Goal: Information Seeking & Learning: Learn about a topic

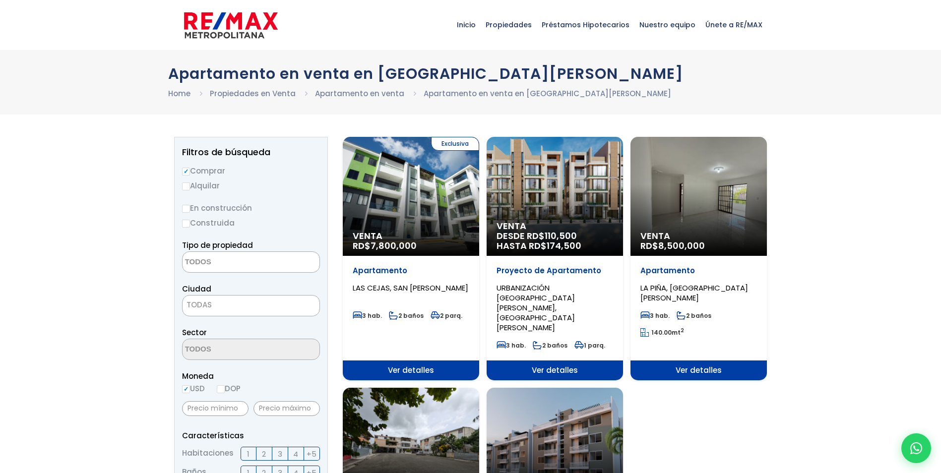
select select
click at [458, 218] on div "Exclusiva Venta RD$ 7,800,000" at bounding box center [411, 196] width 136 height 119
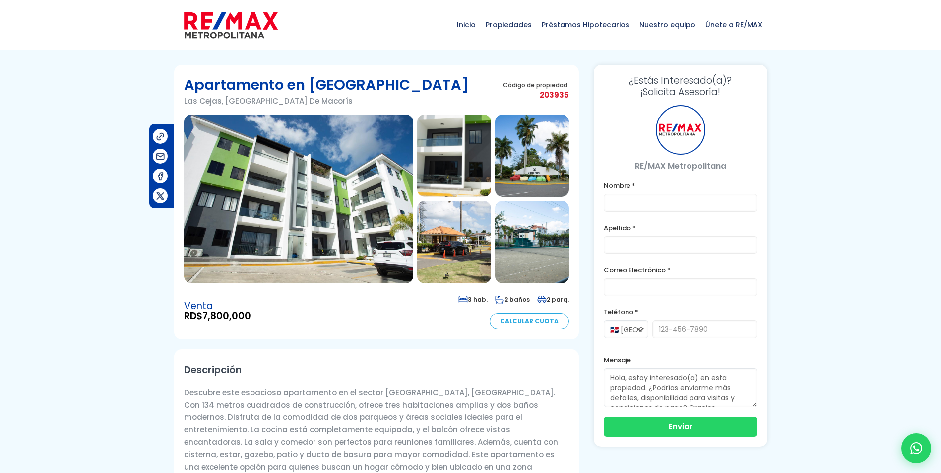
drag, startPoint x: 0, startPoint y: 0, endPoint x: 389, endPoint y: 203, distance: 439.4
click at [389, 203] on img at bounding box center [298, 199] width 229 height 169
click at [333, 252] on img at bounding box center [298, 199] width 229 height 169
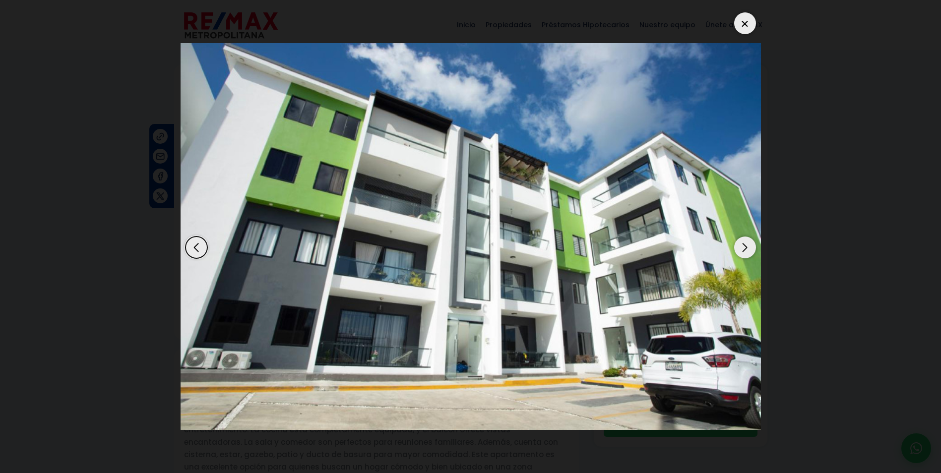
click at [753, 248] on div "Next slide" at bounding box center [745, 248] width 22 height 22
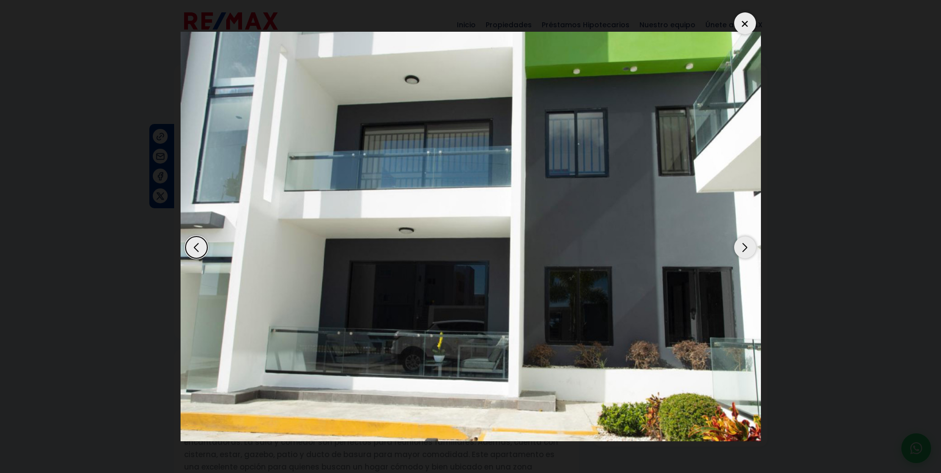
click at [751, 249] on div "Next slide" at bounding box center [745, 248] width 22 height 22
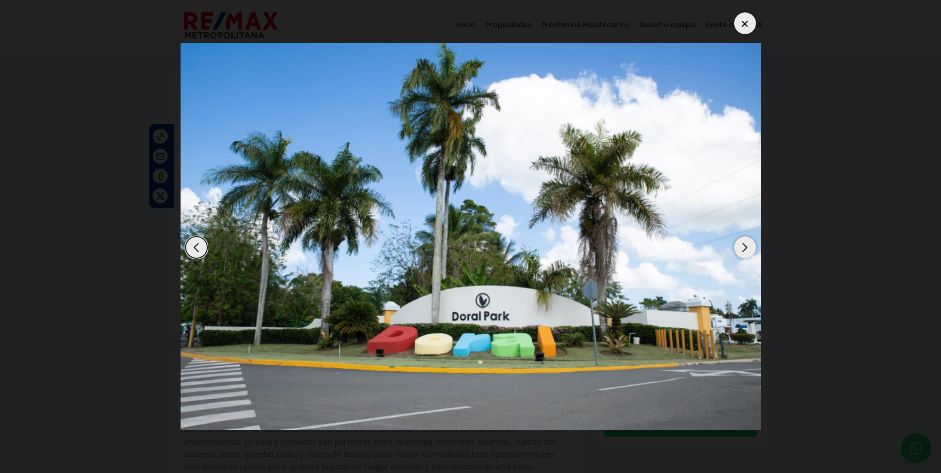
click at [751, 249] on div "Next slide" at bounding box center [745, 248] width 22 height 22
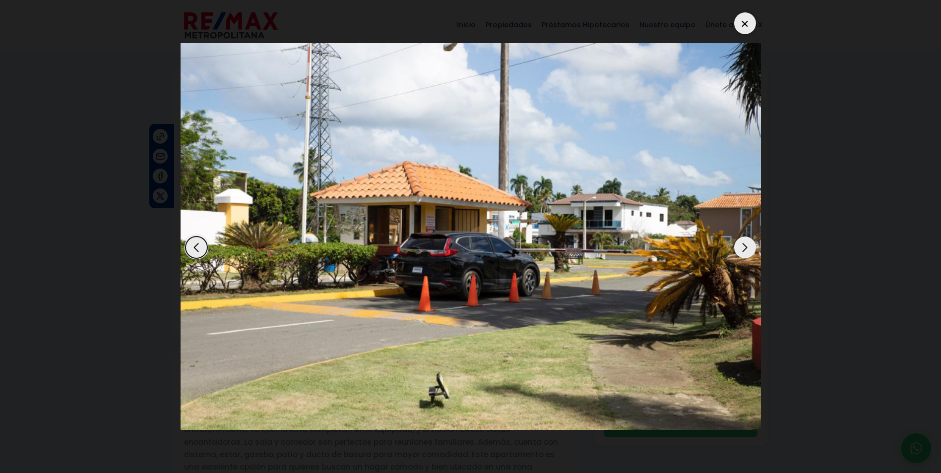
click at [751, 249] on div "Next slide" at bounding box center [745, 248] width 22 height 22
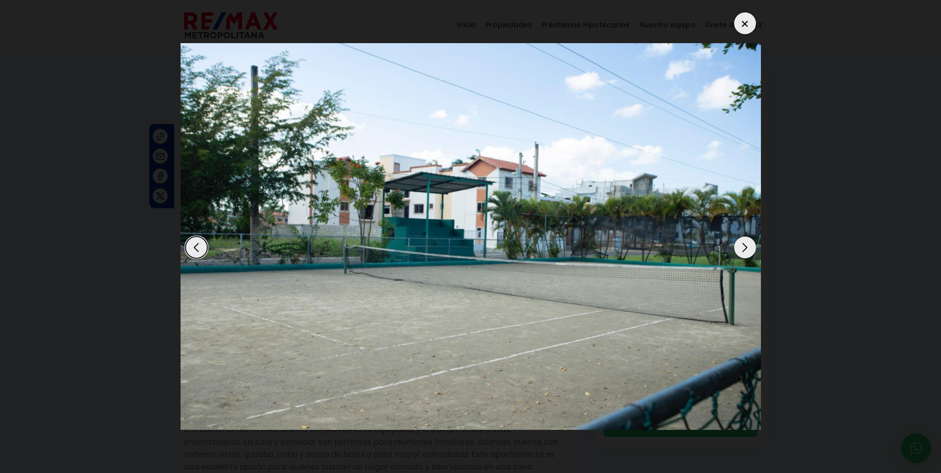
click at [751, 249] on div "Next slide" at bounding box center [745, 248] width 22 height 22
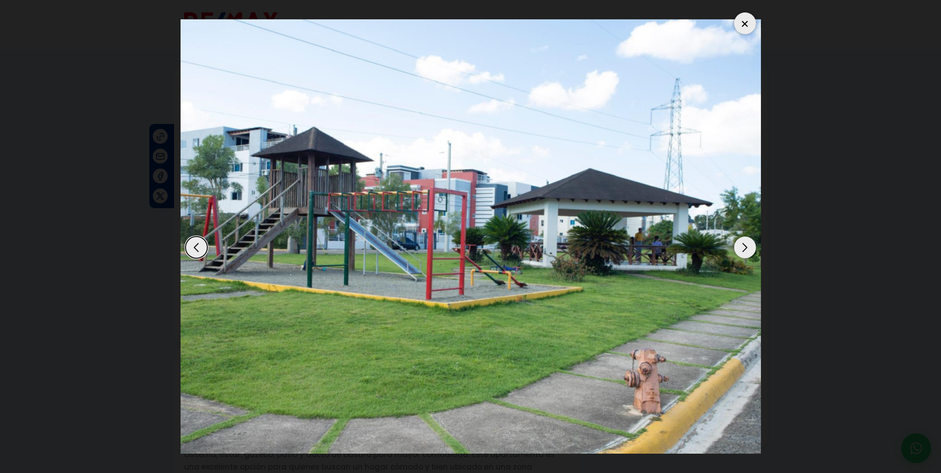
click at [751, 249] on div "Next slide" at bounding box center [745, 248] width 22 height 22
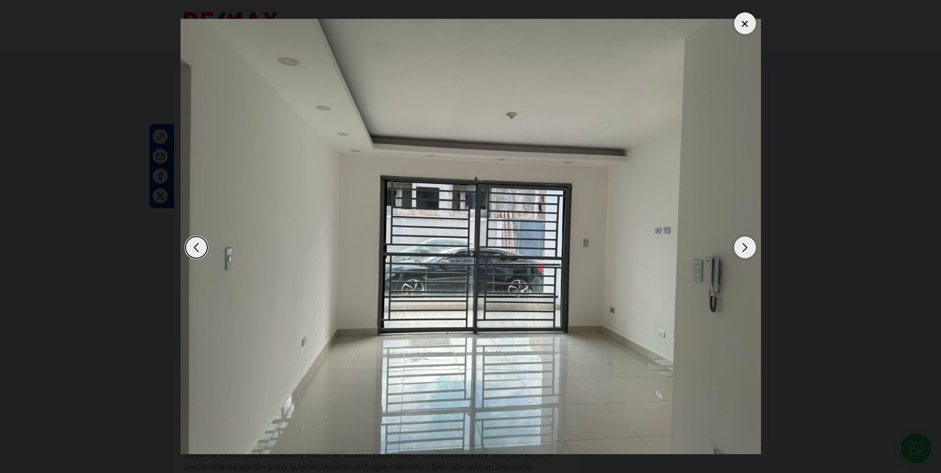
click at [751, 249] on div "Next slide" at bounding box center [745, 248] width 22 height 22
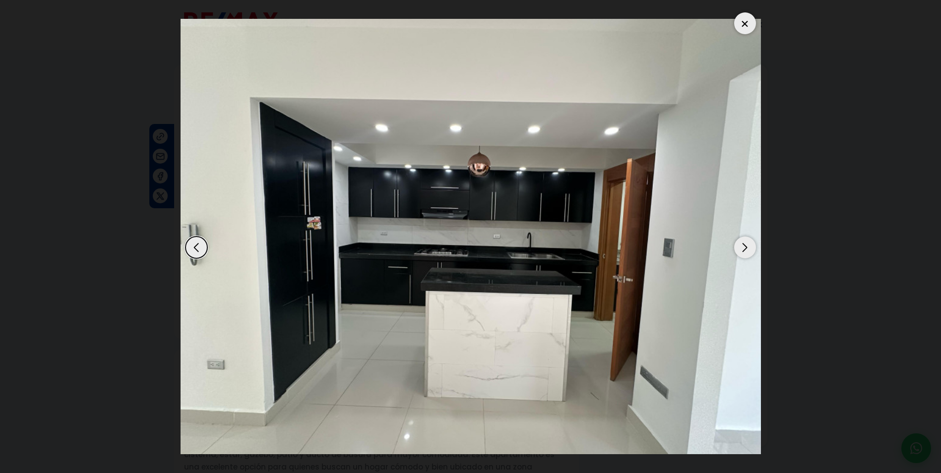
click at [751, 249] on div "Next slide" at bounding box center [745, 248] width 22 height 22
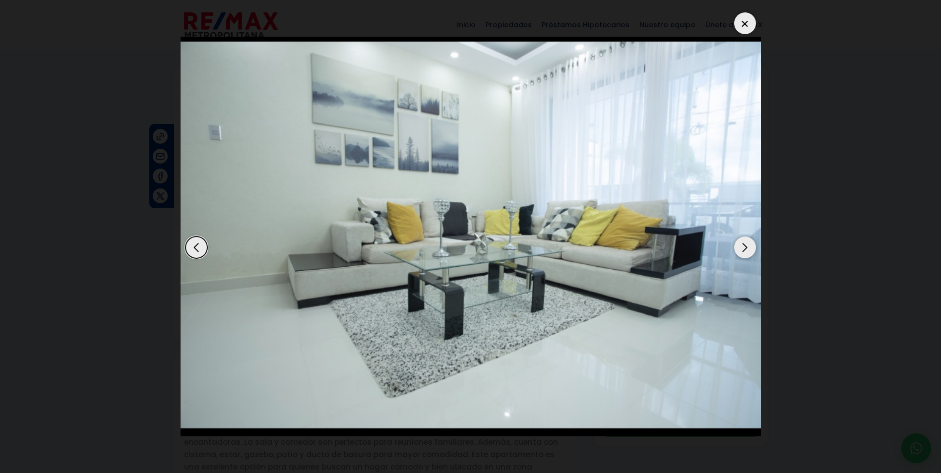
click at [751, 249] on div "Next slide" at bounding box center [745, 248] width 22 height 22
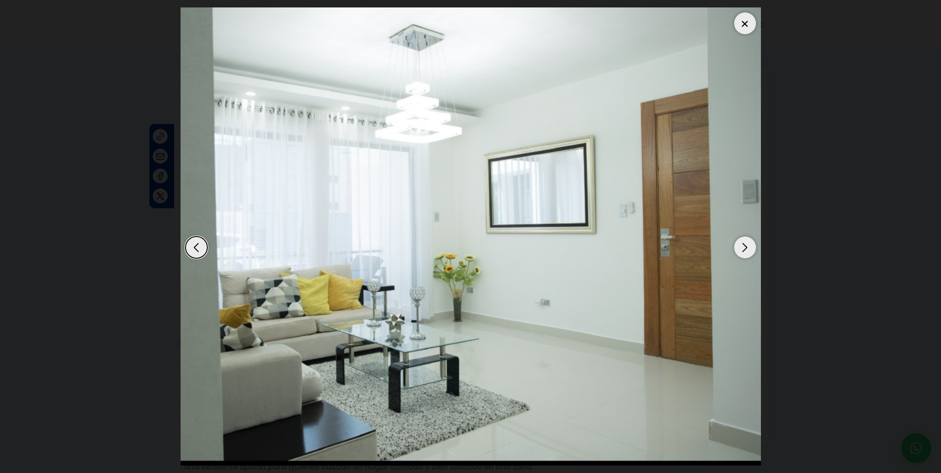
click at [751, 249] on div "Next slide" at bounding box center [745, 248] width 22 height 22
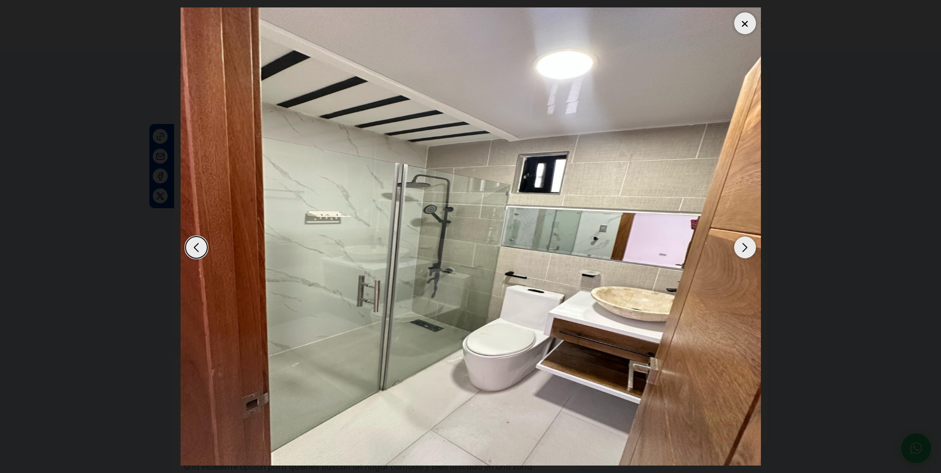
click at [751, 249] on div "Next slide" at bounding box center [745, 248] width 22 height 22
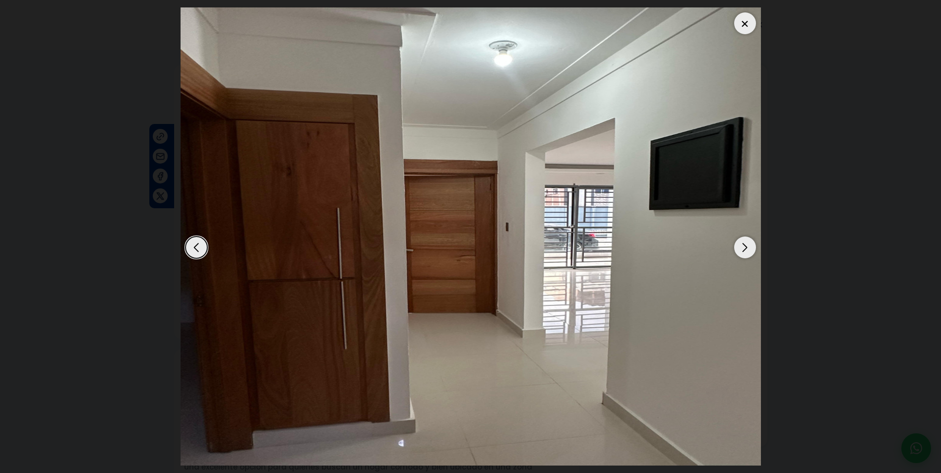
click at [751, 249] on div "Next slide" at bounding box center [745, 248] width 22 height 22
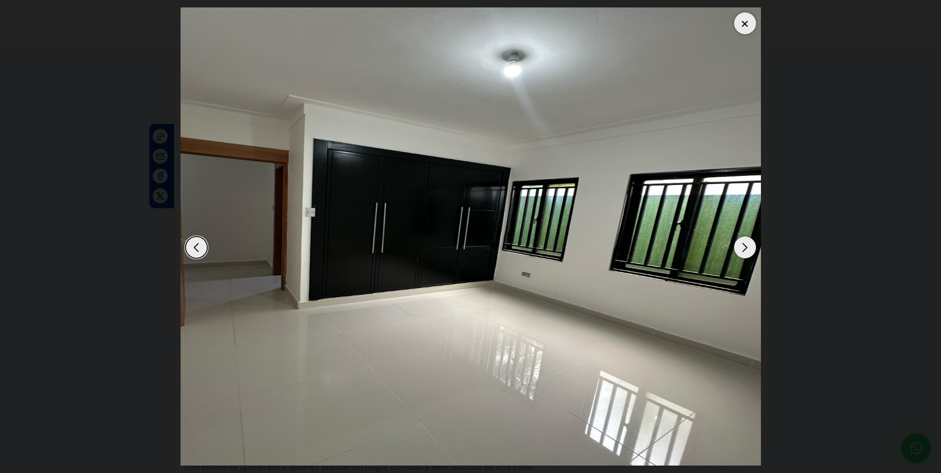
click at [751, 249] on div "Next slide" at bounding box center [745, 248] width 22 height 22
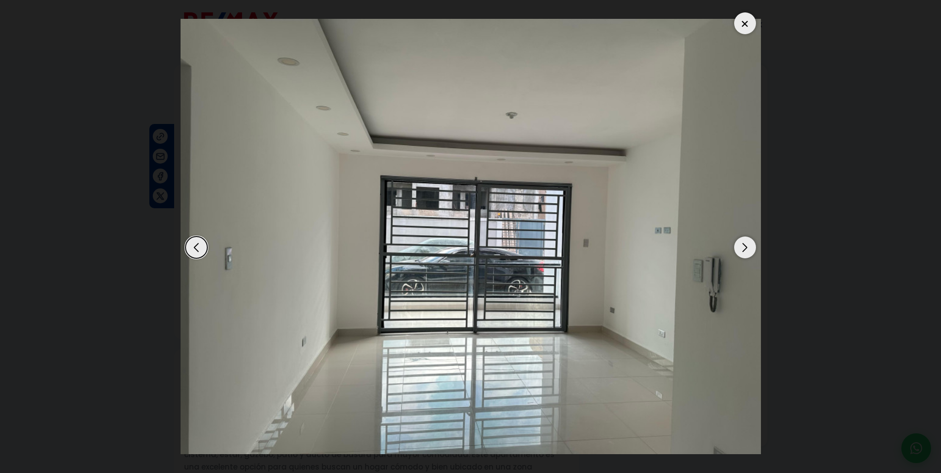
click at [751, 249] on div "Next slide" at bounding box center [745, 248] width 22 height 22
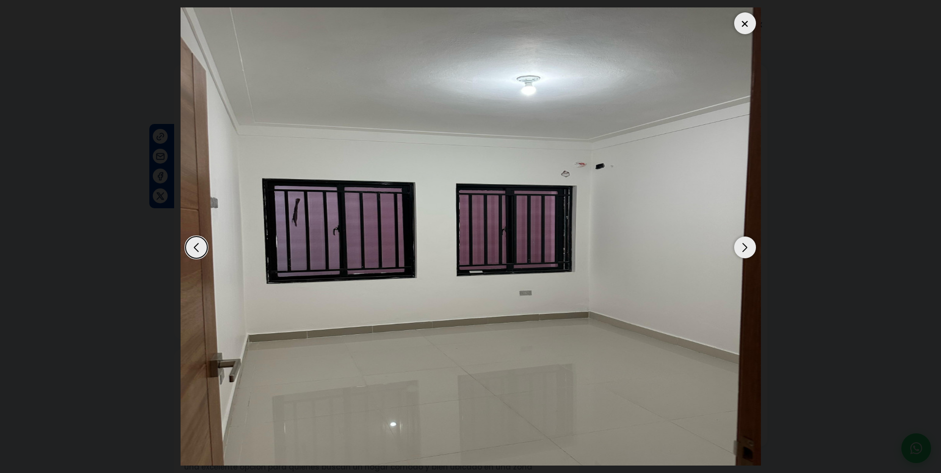
click at [751, 249] on div "Next slide" at bounding box center [745, 248] width 22 height 22
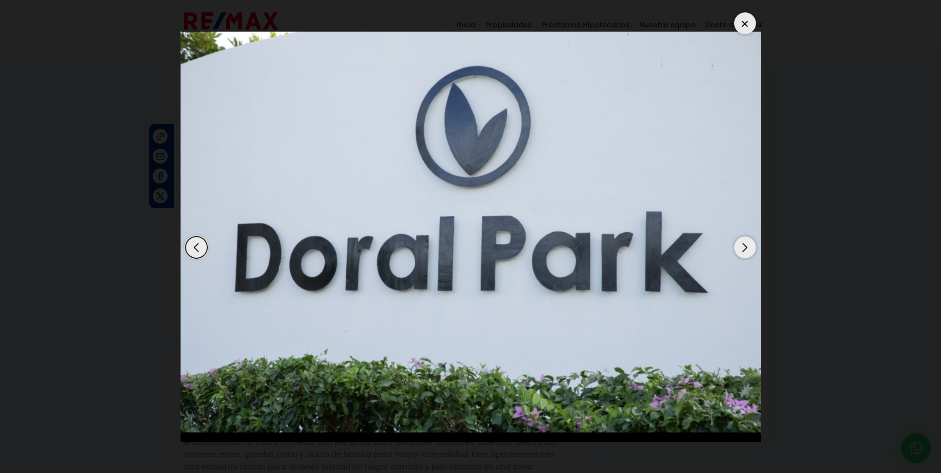
click at [751, 249] on div "Next slide" at bounding box center [745, 248] width 22 height 22
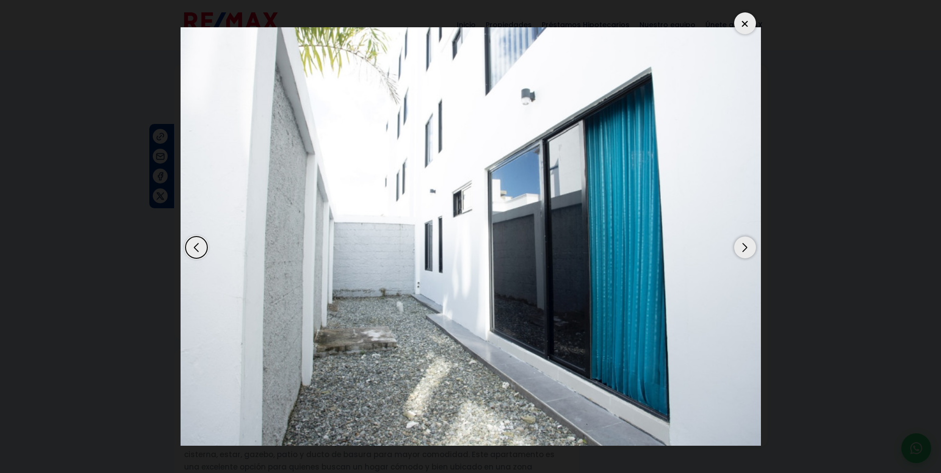
click at [751, 249] on div "Next slide" at bounding box center [745, 248] width 22 height 22
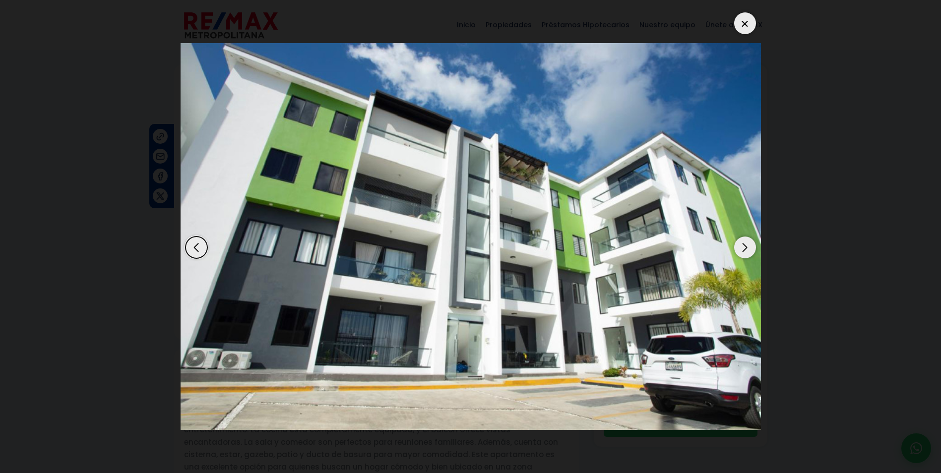
click at [736, 29] on div at bounding box center [745, 23] width 22 height 22
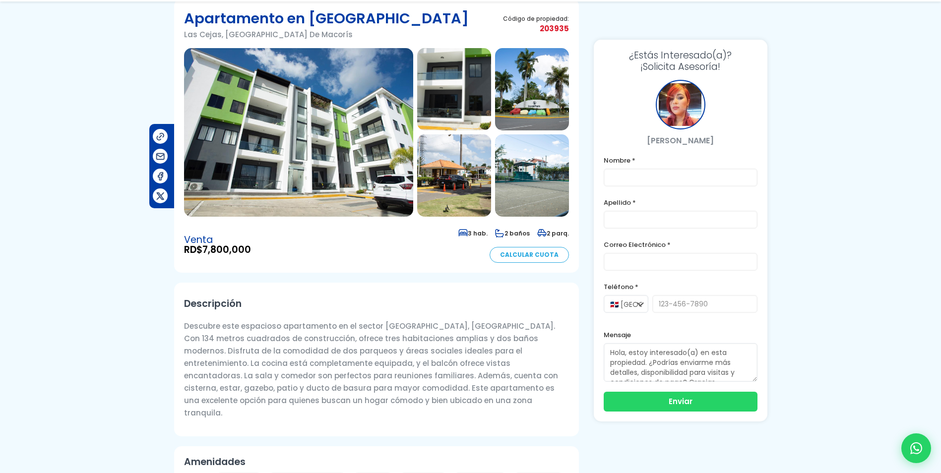
scroll to position [99, 0]
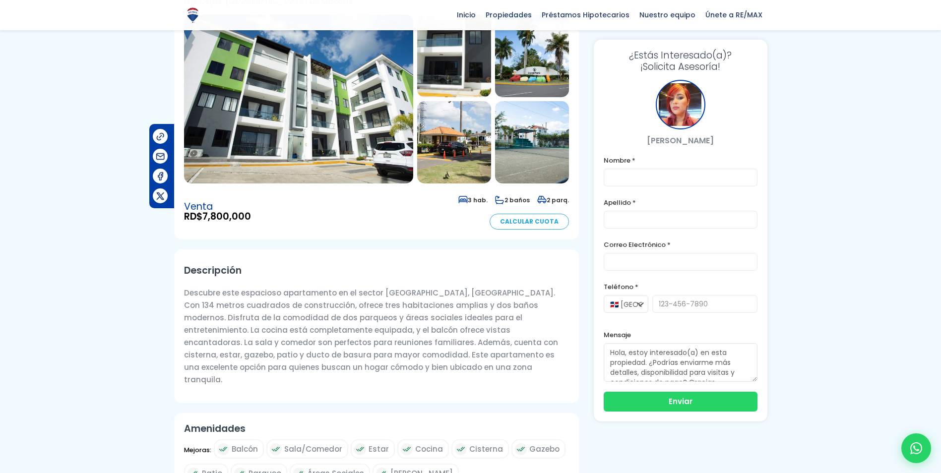
click at [265, 143] on img at bounding box center [298, 99] width 229 height 169
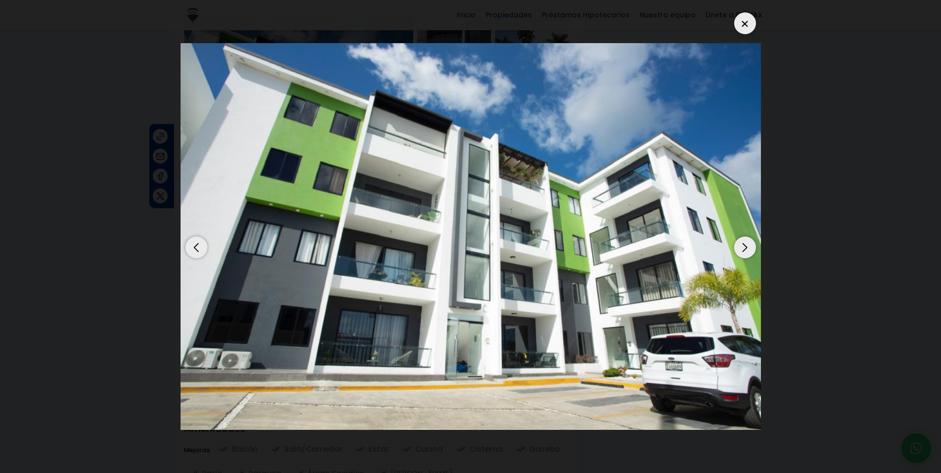
click at [738, 247] on div "Next slide" at bounding box center [745, 248] width 22 height 22
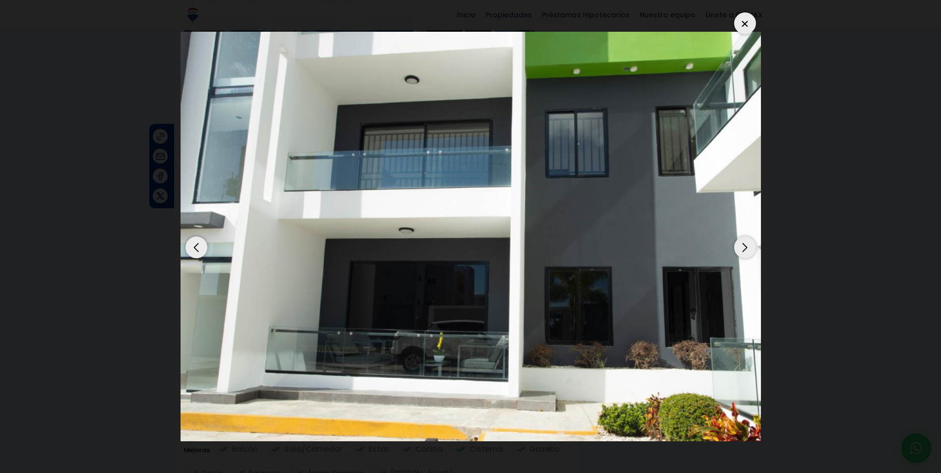
click at [738, 247] on div "Next slide" at bounding box center [745, 248] width 22 height 22
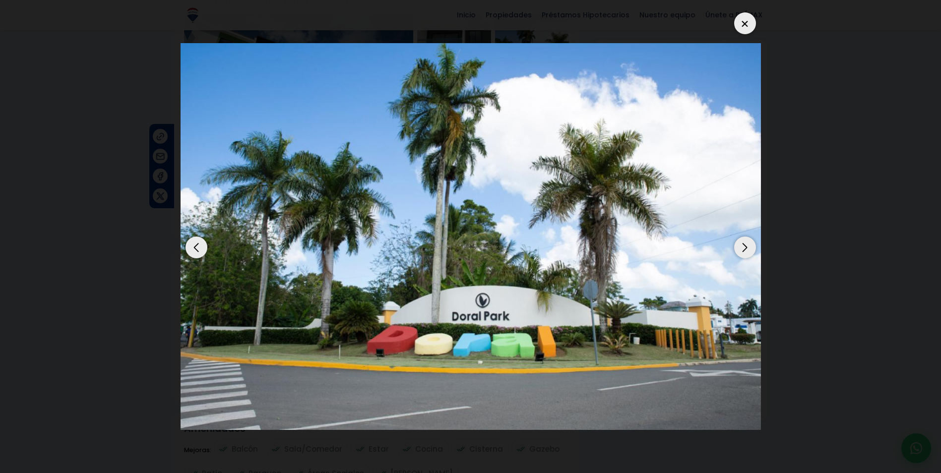
click at [738, 247] on div "Next slide" at bounding box center [745, 248] width 22 height 22
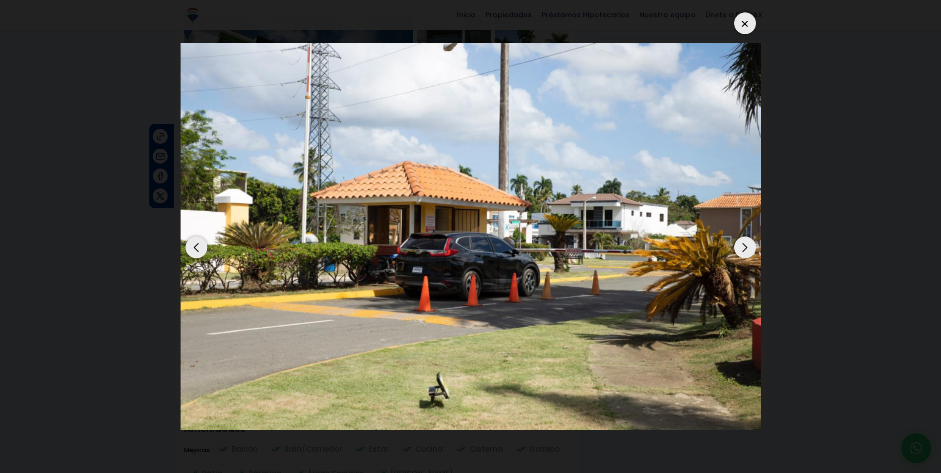
click at [736, 247] on div "Next slide" at bounding box center [745, 248] width 22 height 22
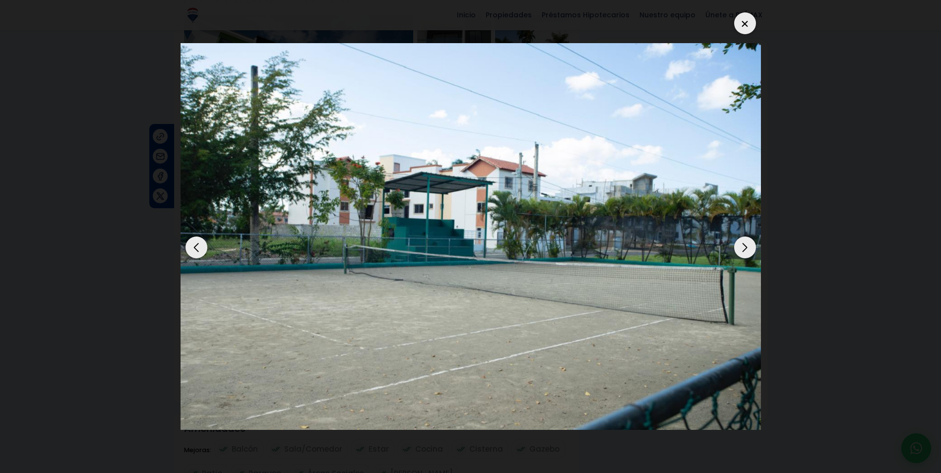
click at [736, 247] on div "Next slide" at bounding box center [745, 248] width 22 height 22
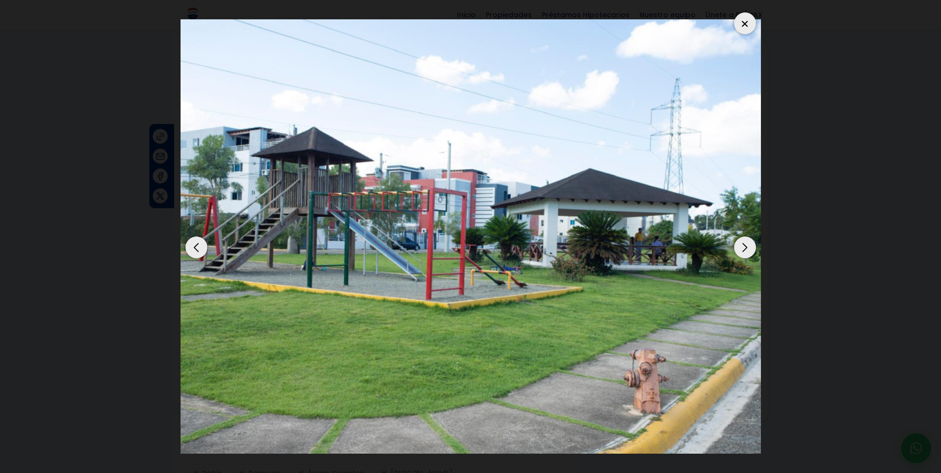
click at [747, 242] on div "Next slide" at bounding box center [745, 248] width 22 height 22
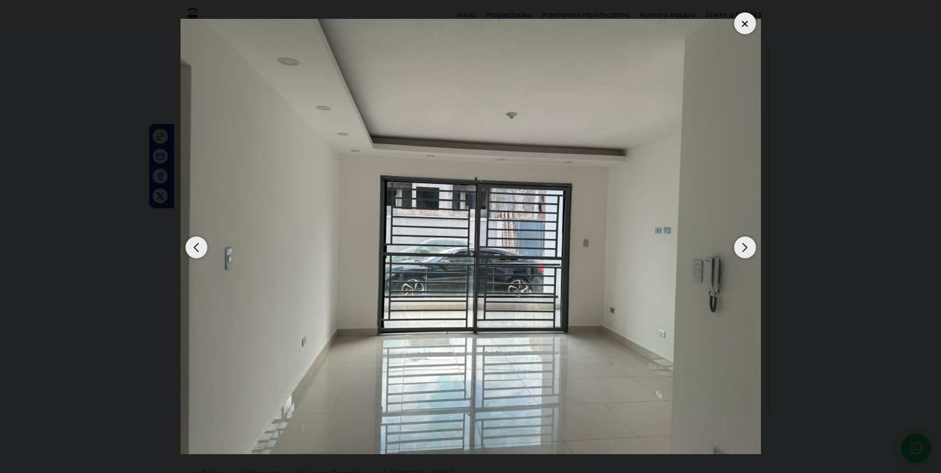
click at [740, 246] on div "Next slide" at bounding box center [745, 248] width 22 height 22
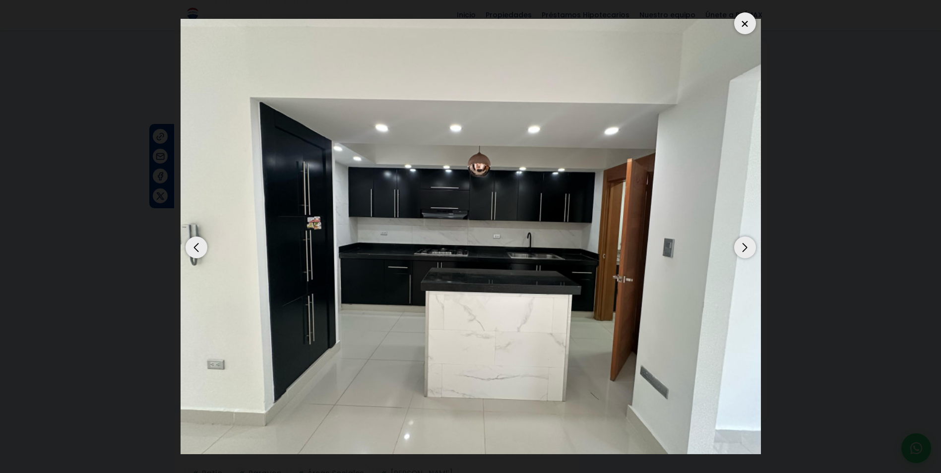
click at [752, 248] on div "Next slide" at bounding box center [745, 248] width 22 height 22
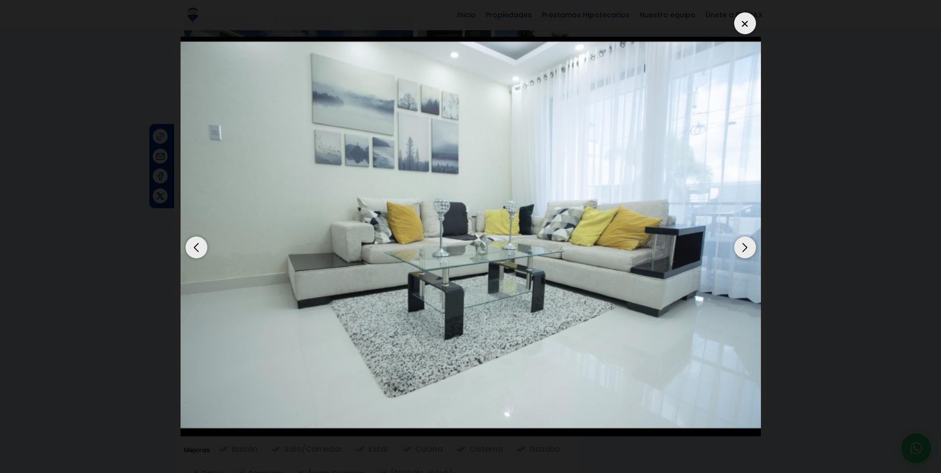
click at [744, 250] on div "Next slide" at bounding box center [745, 248] width 22 height 22
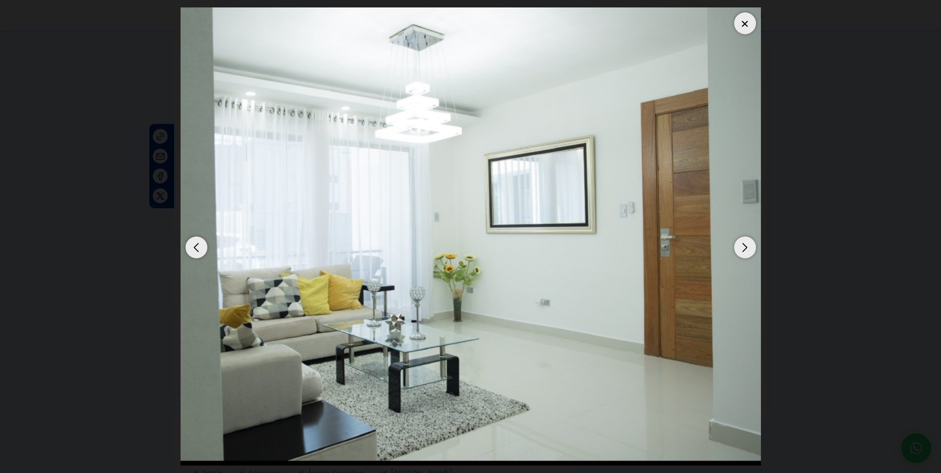
click at [744, 247] on div "Next slide" at bounding box center [745, 248] width 22 height 22
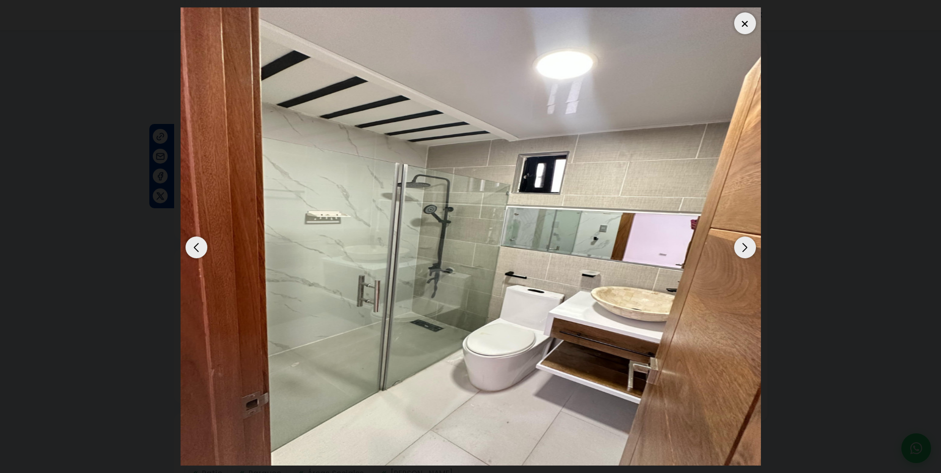
click at [749, 247] on div "Next slide" at bounding box center [745, 248] width 22 height 22
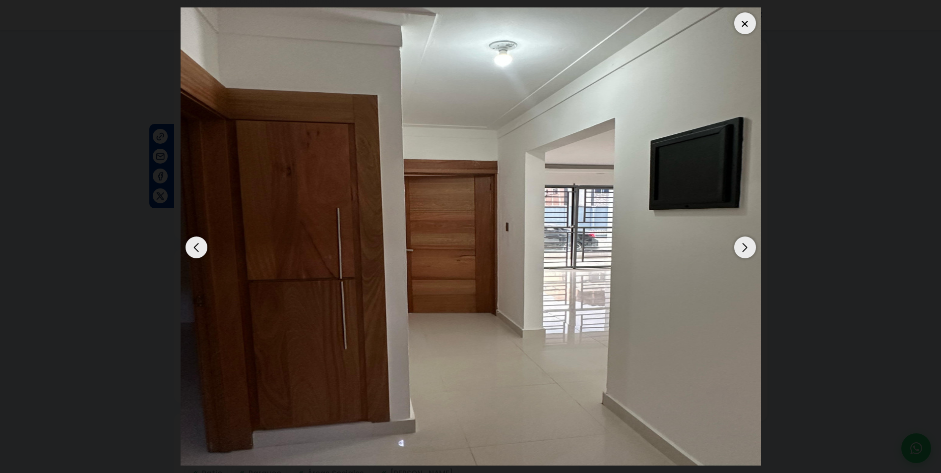
click at [750, 251] on div "Next slide" at bounding box center [745, 248] width 22 height 22
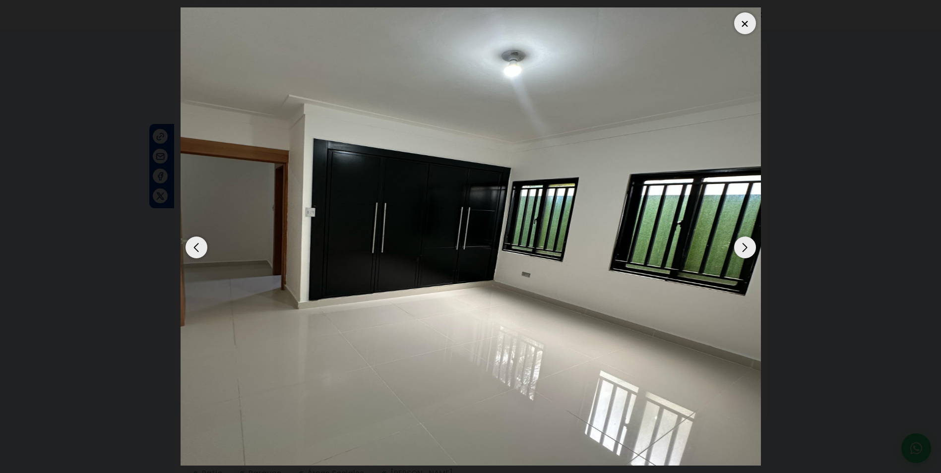
click at [753, 251] on div "Next slide" at bounding box center [745, 248] width 22 height 22
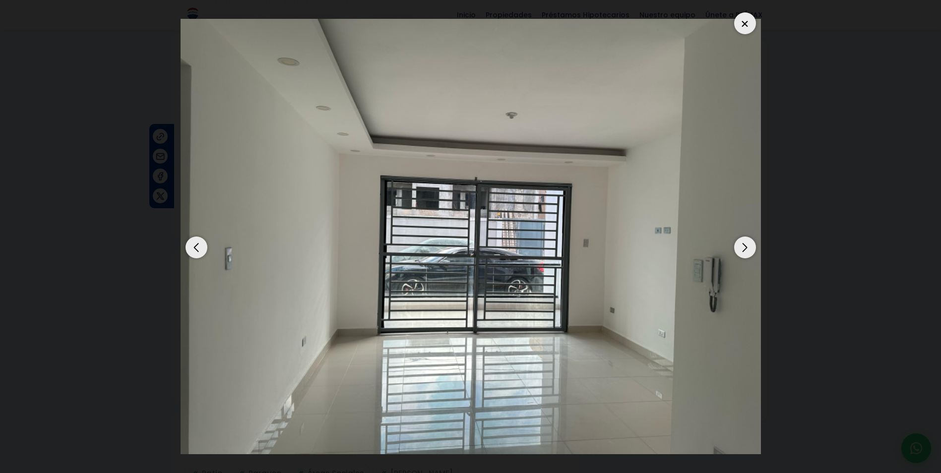
click at [753, 251] on div "Next slide" at bounding box center [745, 248] width 22 height 22
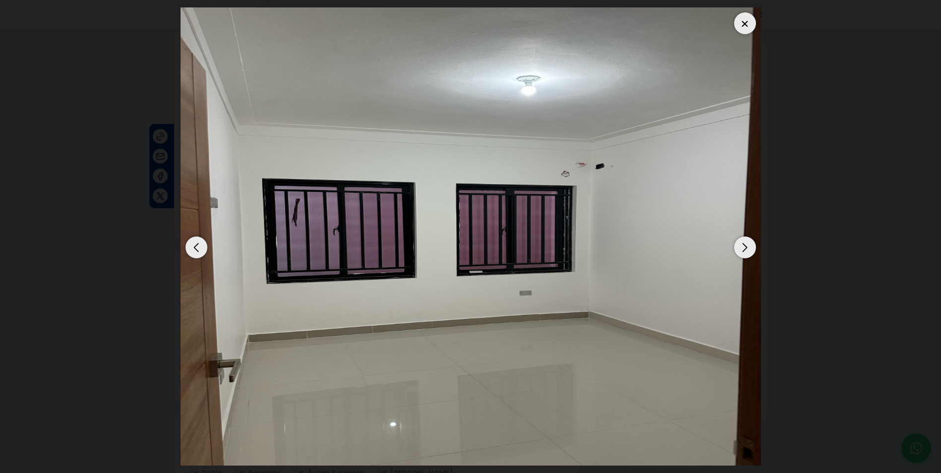
click at [753, 251] on div "Next slide" at bounding box center [745, 248] width 22 height 22
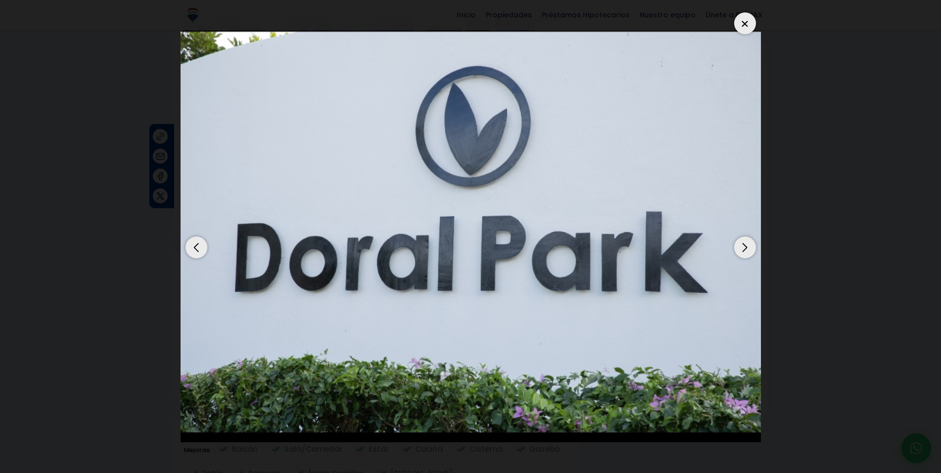
click at [753, 251] on div "Next slide" at bounding box center [745, 248] width 22 height 22
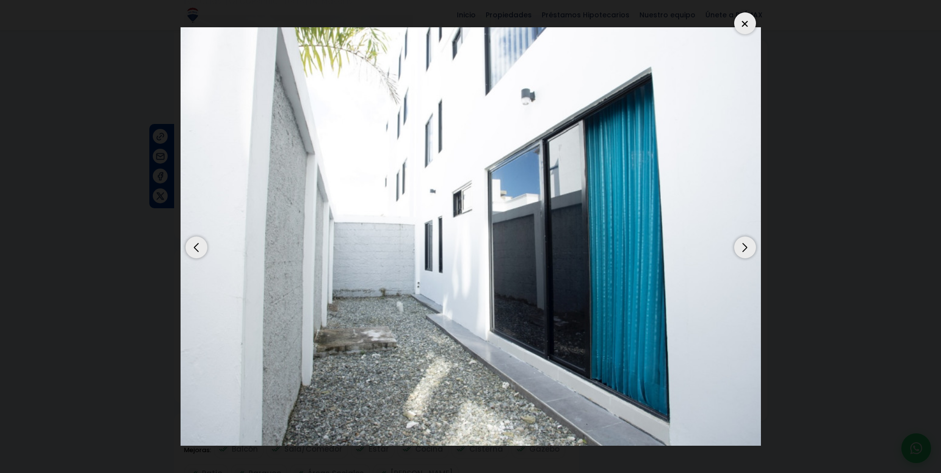
click at [755, 247] on div "Next slide" at bounding box center [745, 248] width 22 height 22
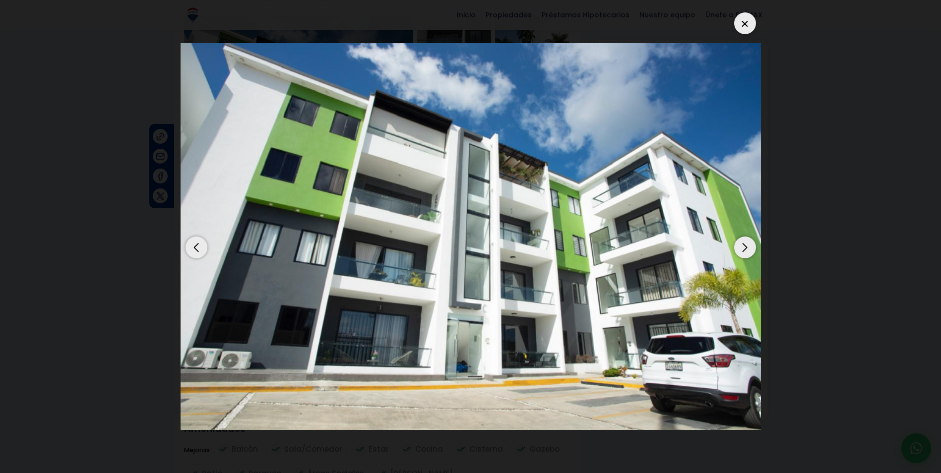
click at [755, 247] on div "Next slide" at bounding box center [745, 248] width 22 height 22
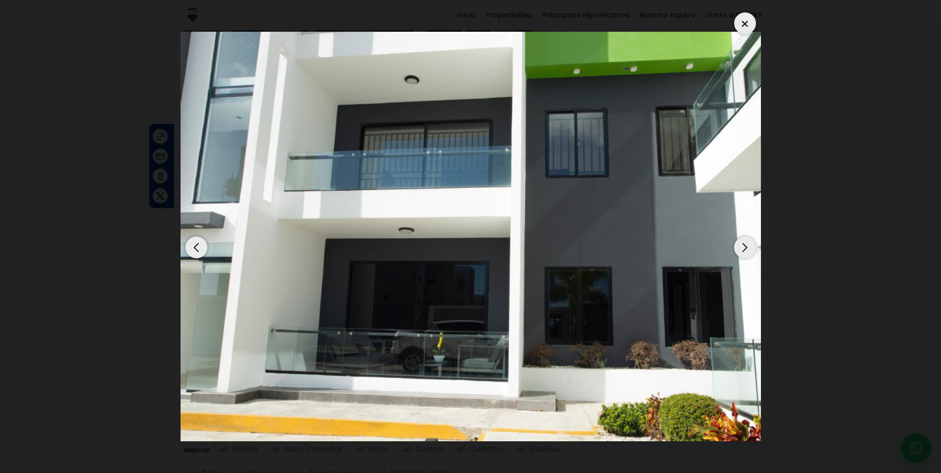
click at [730, 230] on img "2 / 17" at bounding box center [471, 236] width 580 height 409
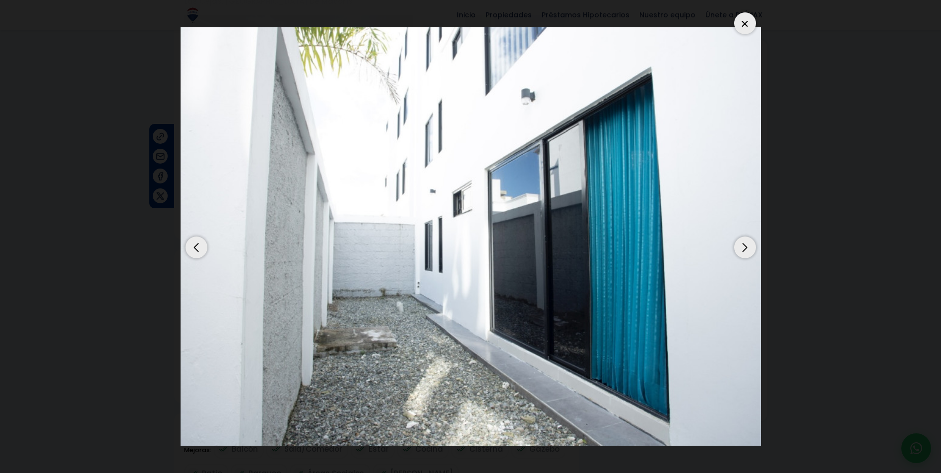
click at [756, 24] on div at bounding box center [745, 23] width 22 height 22
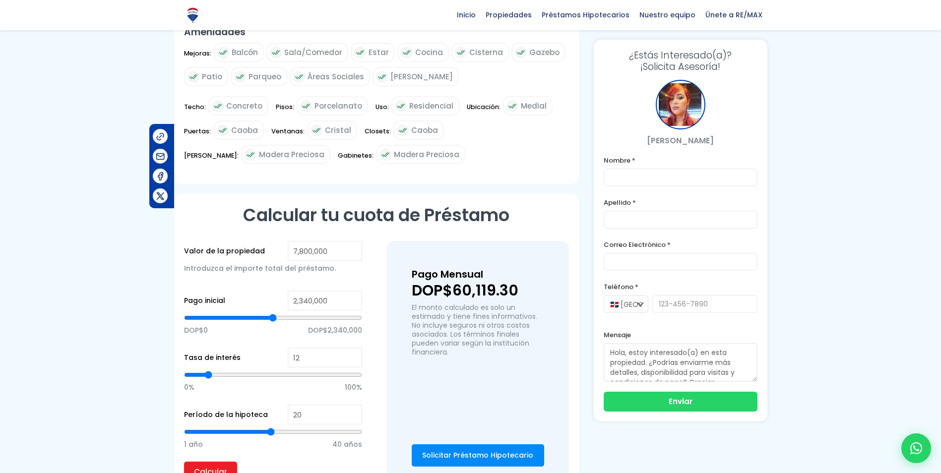
scroll to position [546, 0]
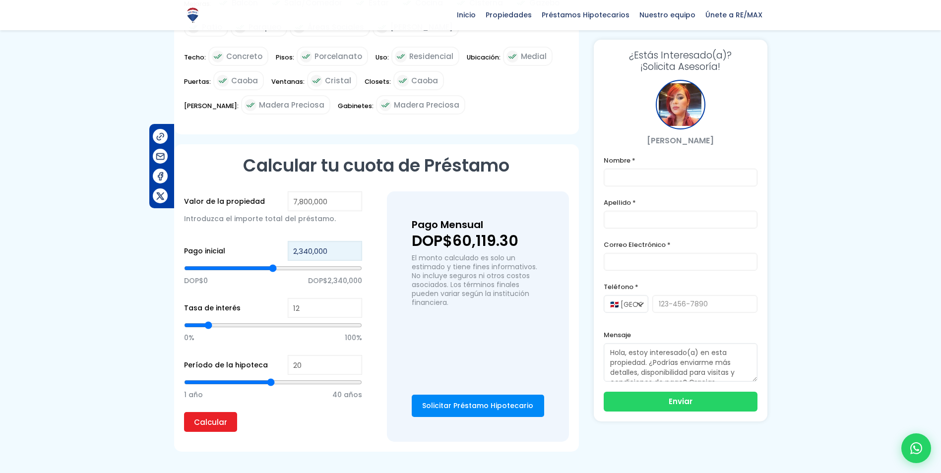
drag, startPoint x: 333, startPoint y: 240, endPoint x: 286, endPoint y: 239, distance: 47.7
click at [286, 241] on div "Pago inicial 2,340,000 DOP$0 DOP$2,340,000" at bounding box center [273, 269] width 178 height 57
type input "1"
type input "10"
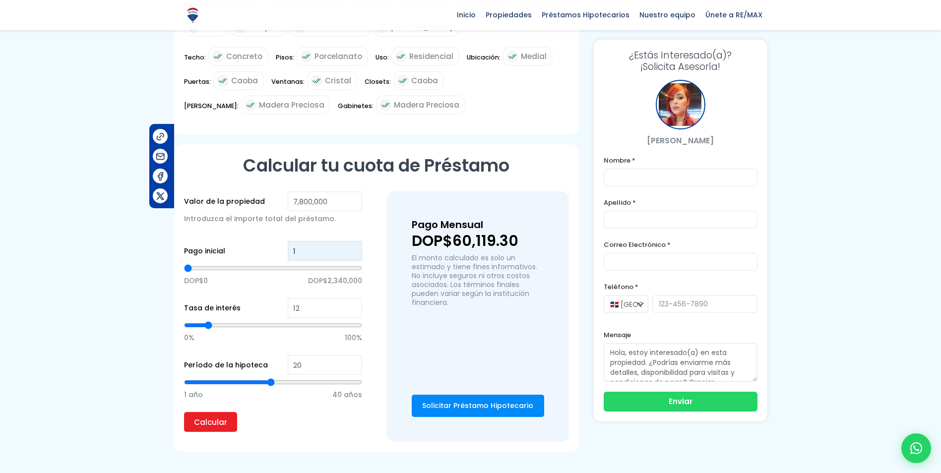
type input "10"
type input "100"
type input "1,000"
type input "1000"
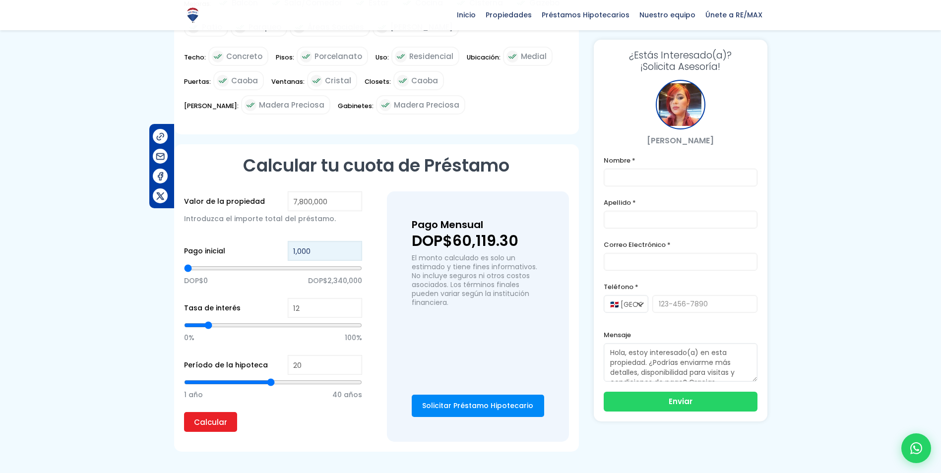
type input "10,000"
type input "10000"
type input "100,000"
type input "100000"
type input "1,000,000"
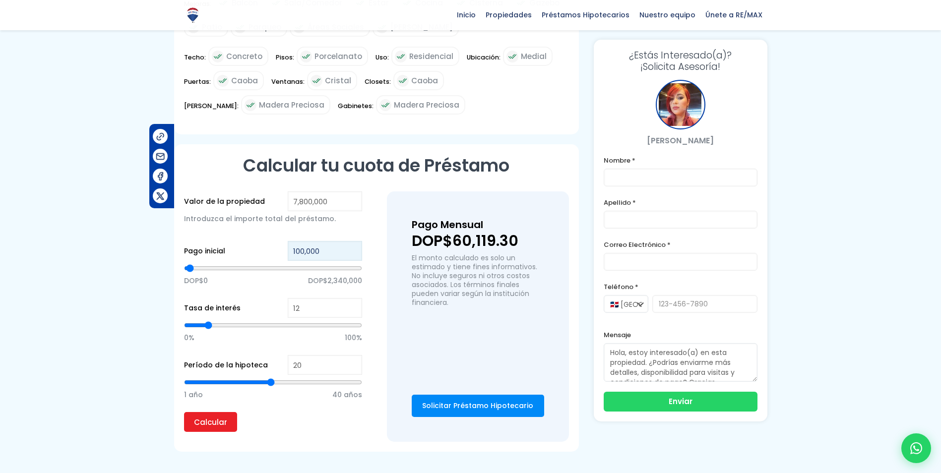
type input "1000000"
click at [210, 413] on input "Calcular" at bounding box center [210, 422] width 53 height 20
drag, startPoint x: 332, startPoint y: 241, endPoint x: 257, endPoint y: 249, distance: 75.9
click at [257, 249] on div "Pago inicial 1,000,000 DOP$0 DOP$2,340,000" at bounding box center [273, 269] width 178 height 57
type input "3"
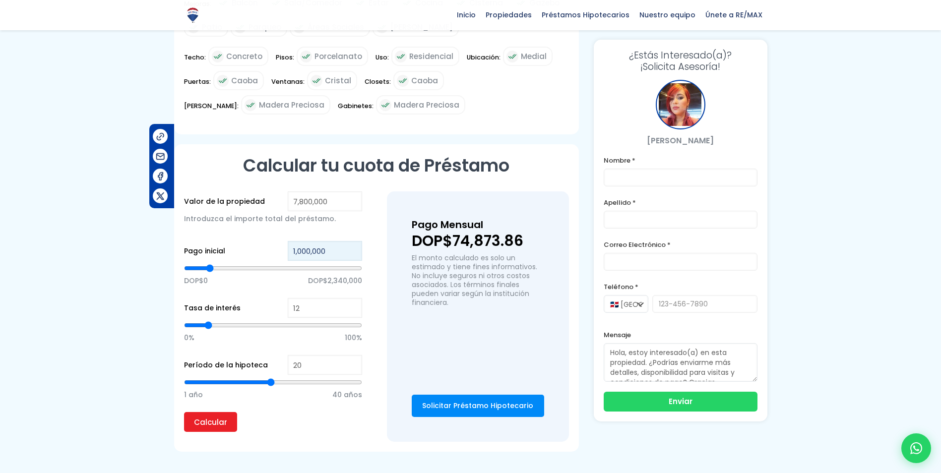
type input "3"
type input "30"
type input "300"
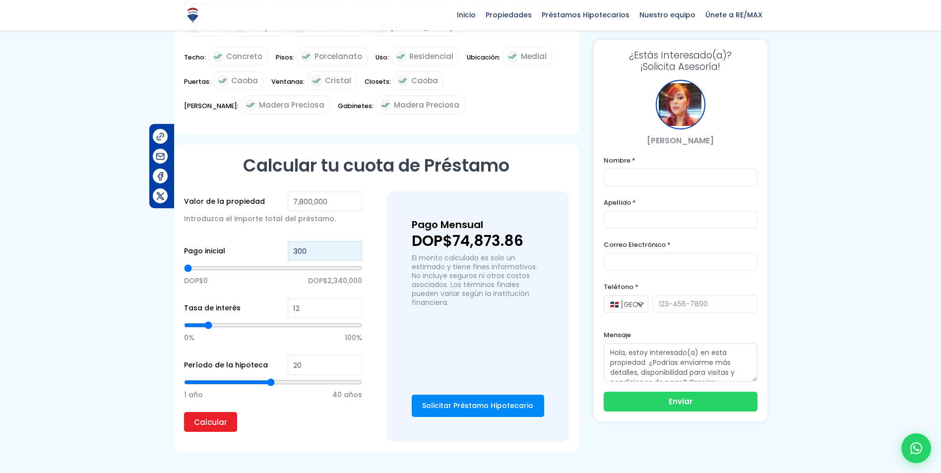
type input "3,000"
type input "3000"
type input "30,000"
type input "30000"
type input "300,000"
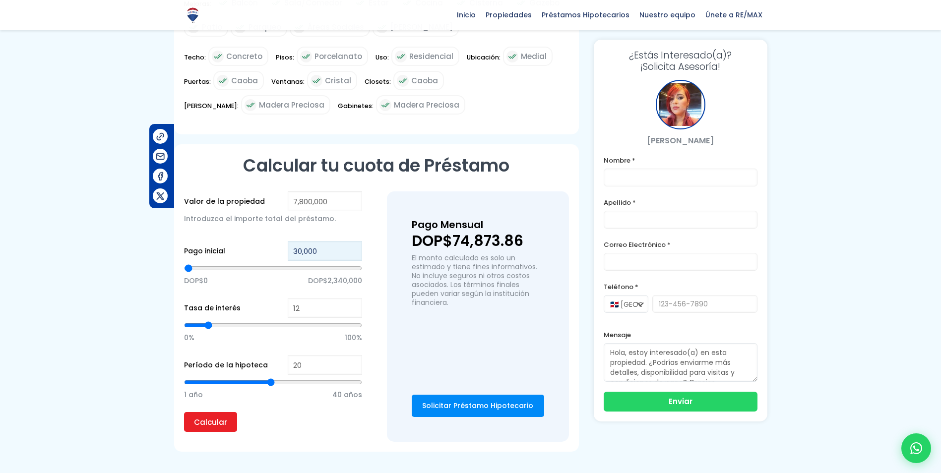
type input "300000"
type input "3,000,000"
type input "3000000"
type input "3,000,000"
click at [209, 412] on input "Calcular" at bounding box center [210, 422] width 53 height 20
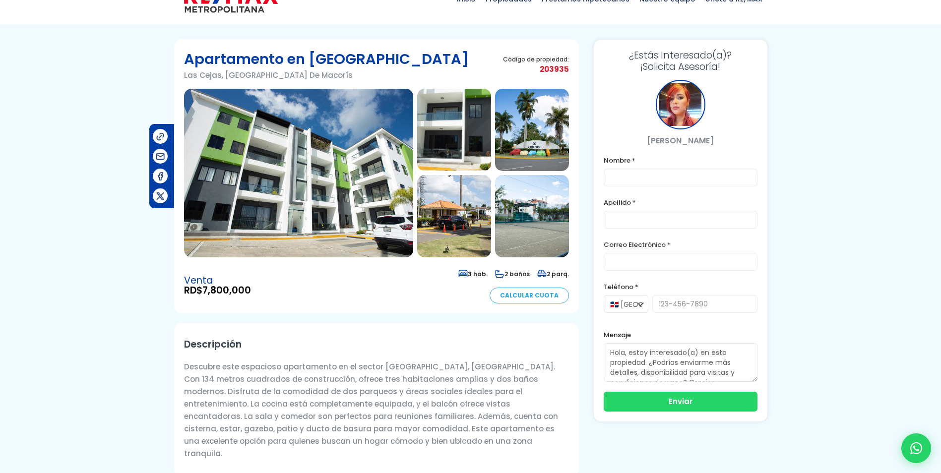
scroll to position [0, 0]
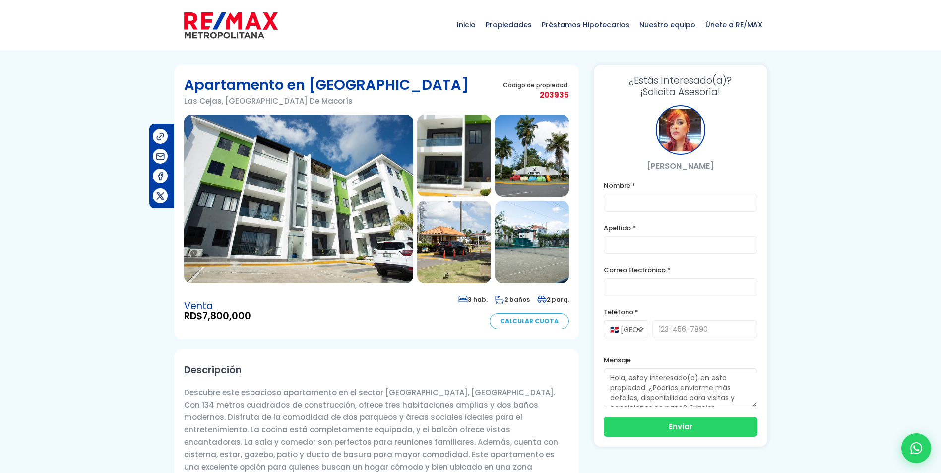
click at [326, 182] on img at bounding box center [298, 199] width 229 height 169
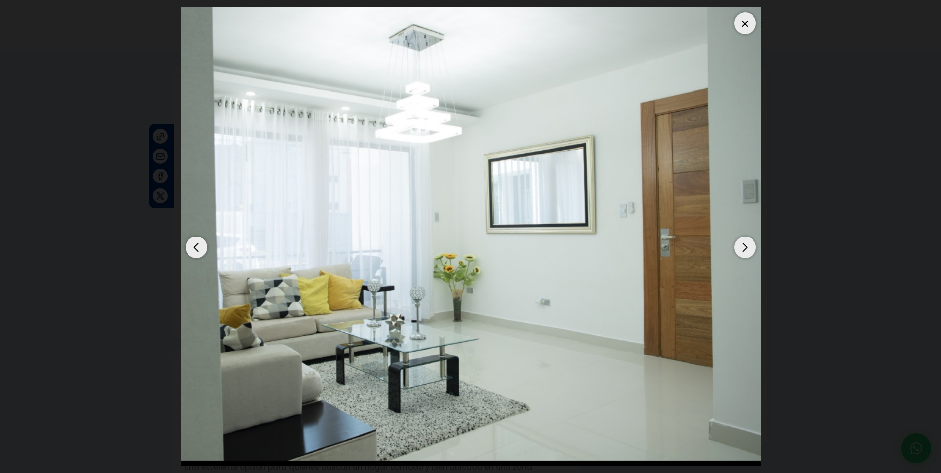
click at [748, 26] on div at bounding box center [745, 23] width 22 height 22
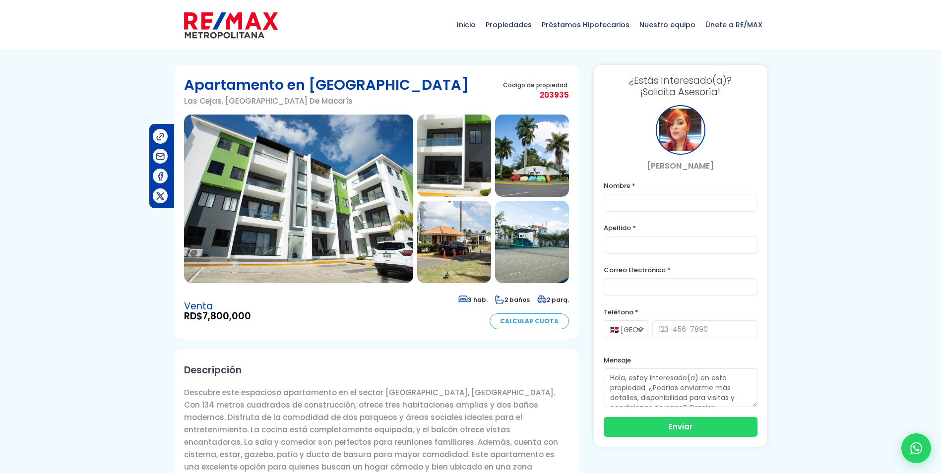
click at [529, 321] on link "Calcular Cuota" at bounding box center [529, 322] width 79 height 16
click at [358, 237] on img at bounding box center [298, 199] width 229 height 169
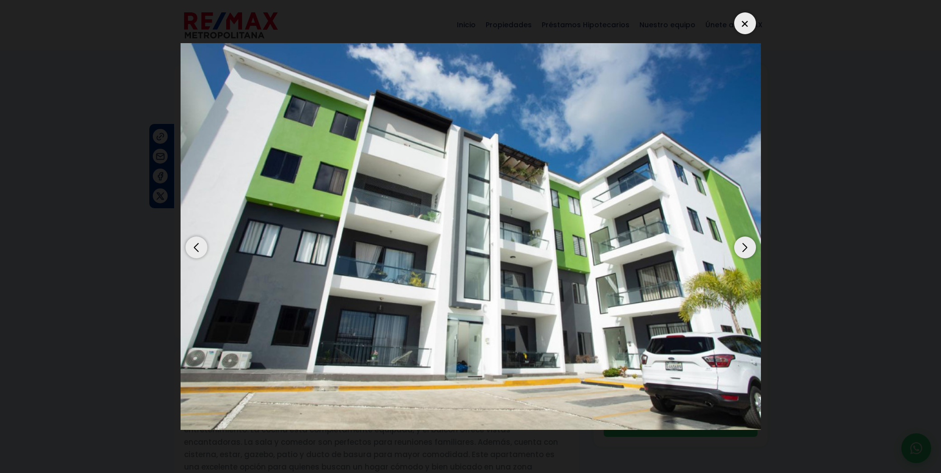
click at [739, 245] on div "Next slide" at bounding box center [745, 248] width 22 height 22
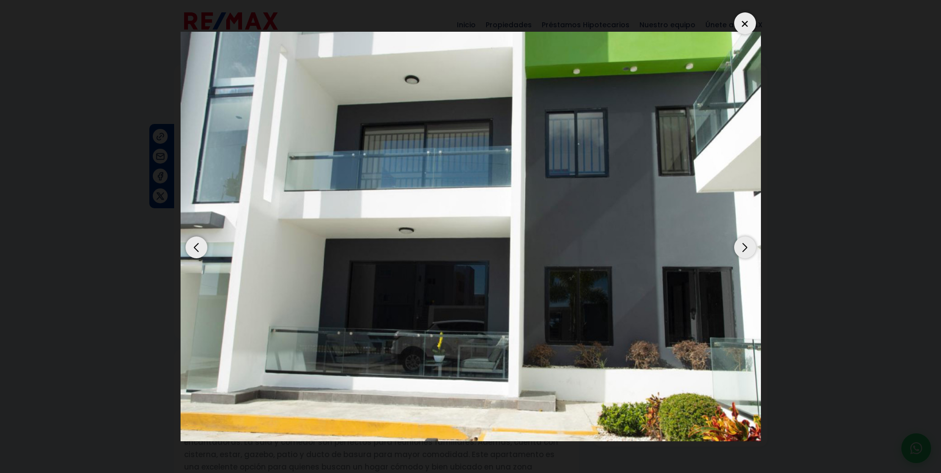
click at [739, 245] on div "Next slide" at bounding box center [745, 248] width 22 height 22
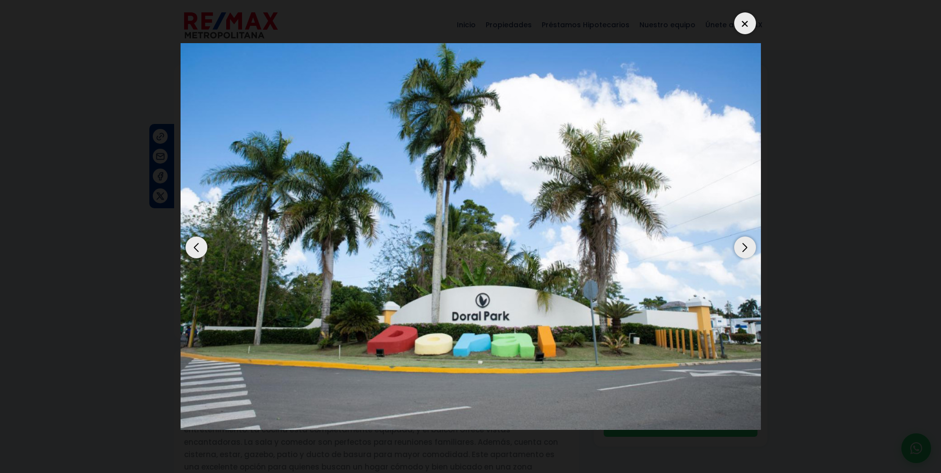
click at [739, 245] on div "Next slide" at bounding box center [745, 248] width 22 height 22
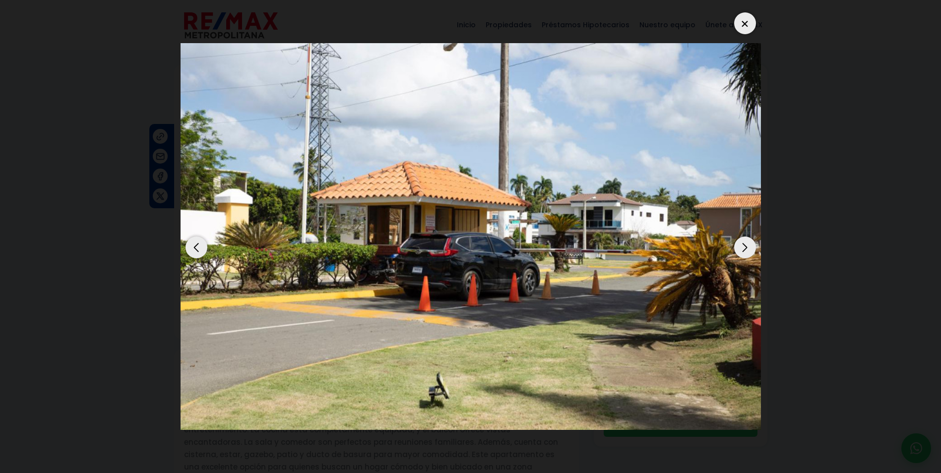
click at [739, 245] on div "Next slide" at bounding box center [745, 248] width 22 height 22
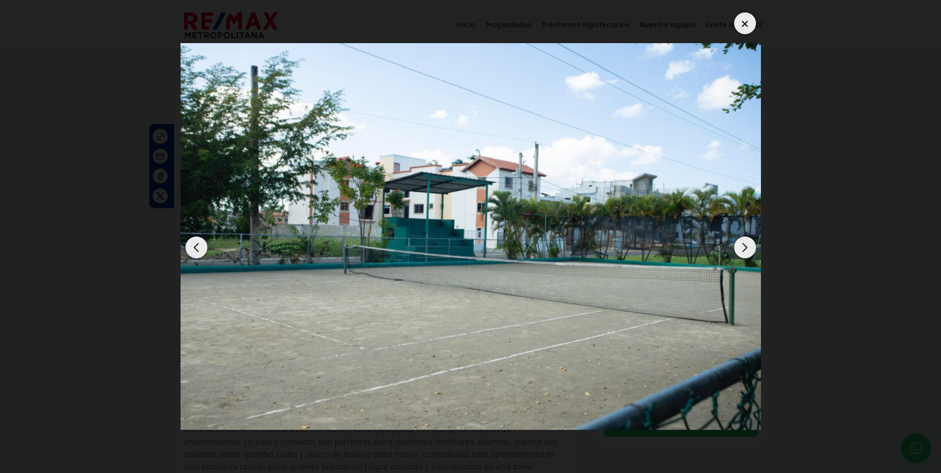
click at [739, 245] on div "Next slide" at bounding box center [745, 248] width 22 height 22
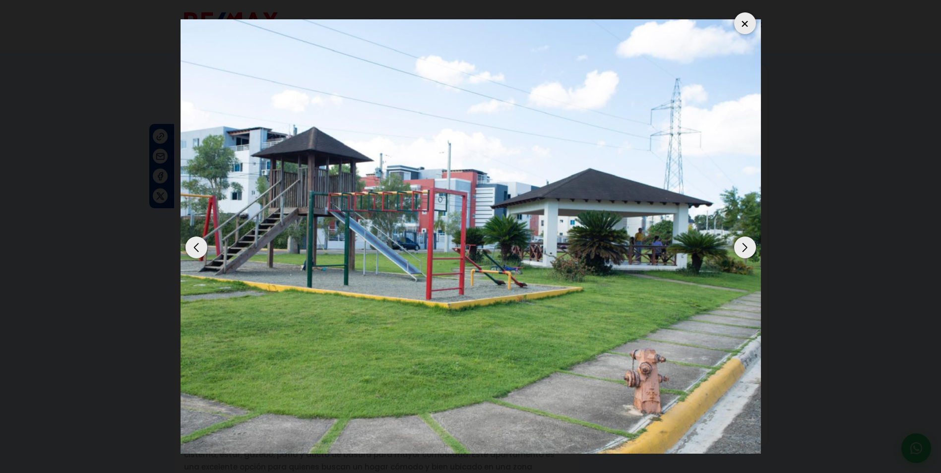
click at [739, 245] on div "Next slide" at bounding box center [745, 248] width 22 height 22
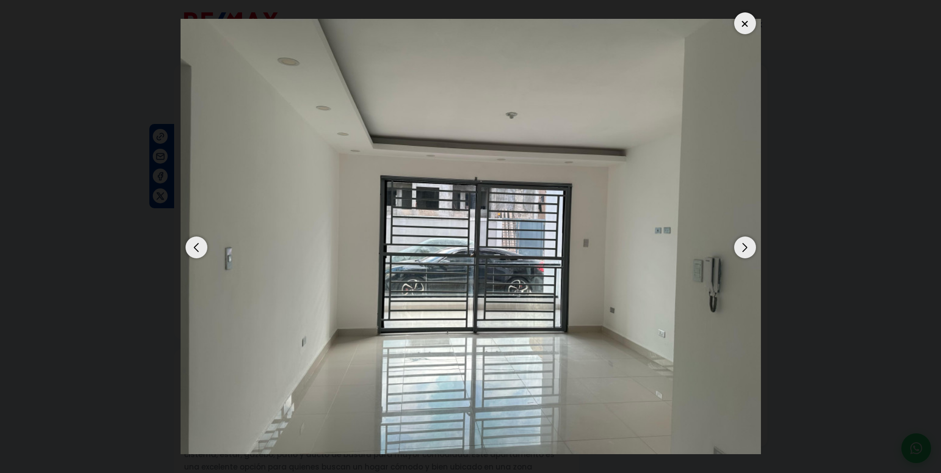
click at [739, 245] on div "Next slide" at bounding box center [745, 248] width 22 height 22
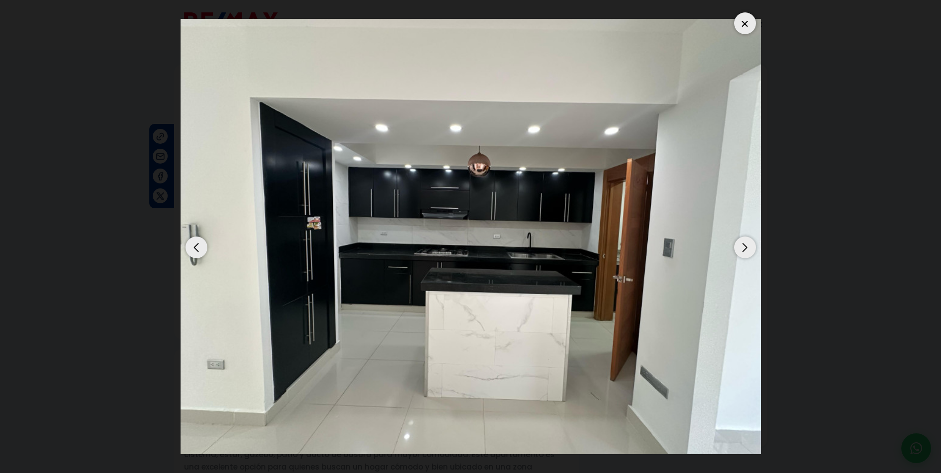
click at [739, 245] on div "Next slide" at bounding box center [745, 248] width 22 height 22
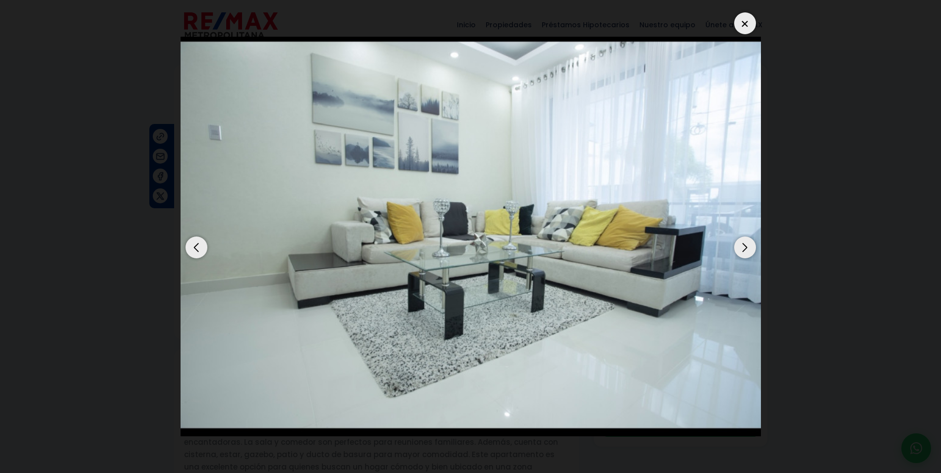
click at [739, 245] on div "Next slide" at bounding box center [745, 248] width 22 height 22
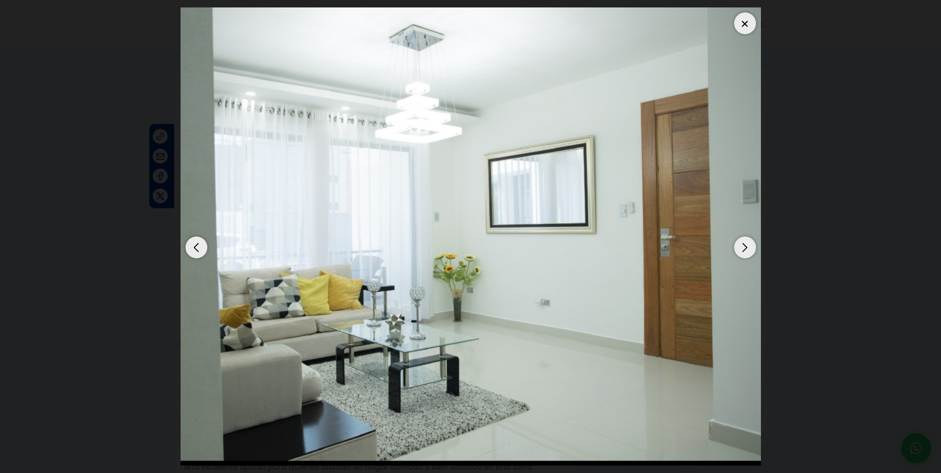
click at [739, 245] on div "Next slide" at bounding box center [745, 248] width 22 height 22
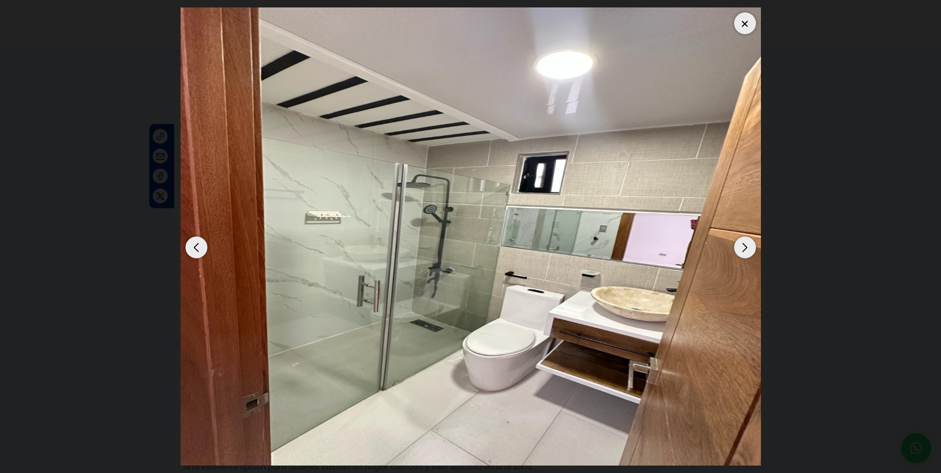
click at [739, 245] on div "Next slide" at bounding box center [745, 248] width 22 height 22
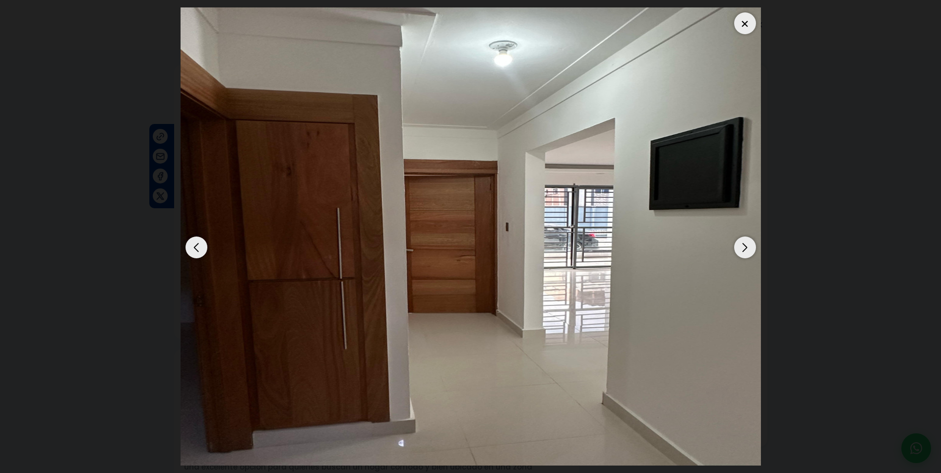
click at [739, 245] on div "Next slide" at bounding box center [745, 248] width 22 height 22
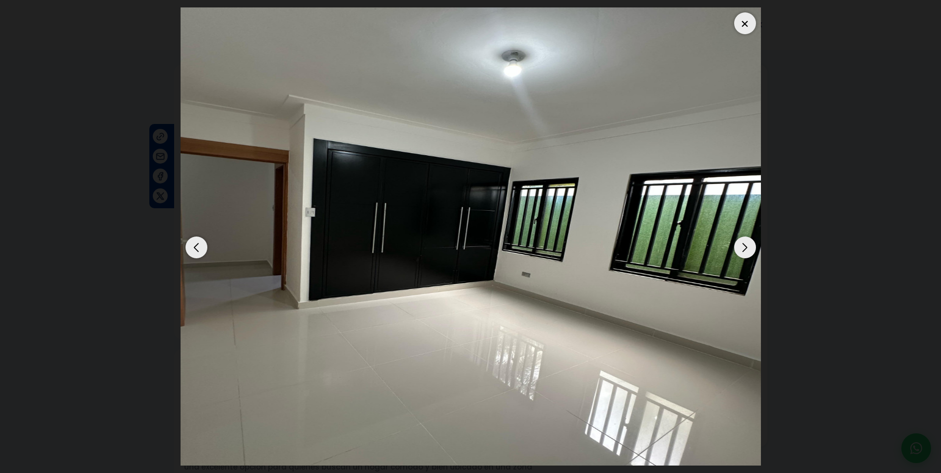
click at [739, 245] on div "Next slide" at bounding box center [745, 248] width 22 height 22
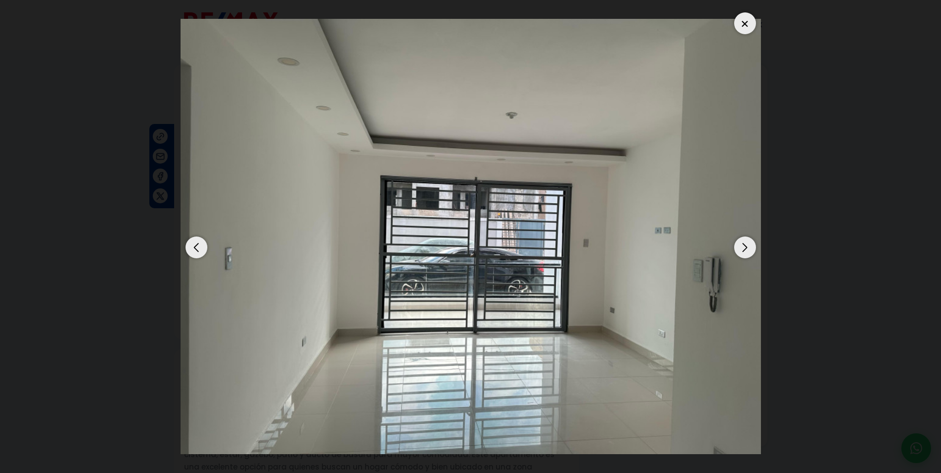
click at [739, 245] on div "Next slide" at bounding box center [745, 248] width 22 height 22
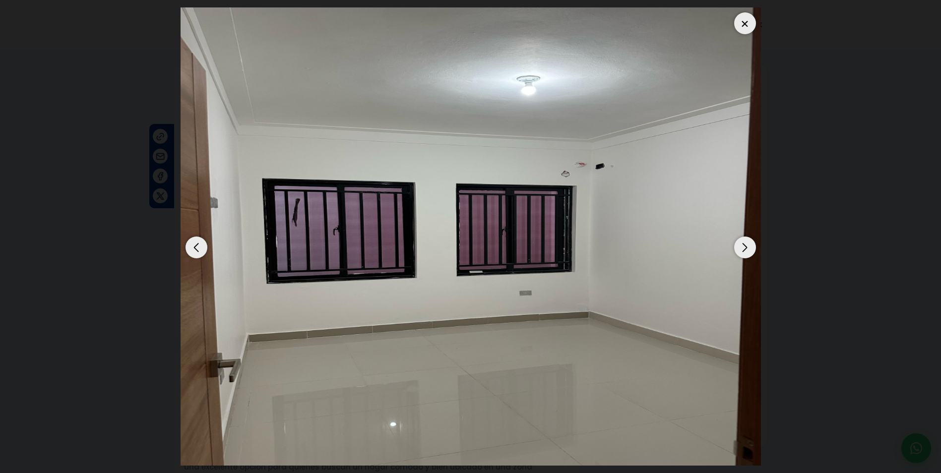
click at [739, 245] on div "Next slide" at bounding box center [745, 248] width 22 height 22
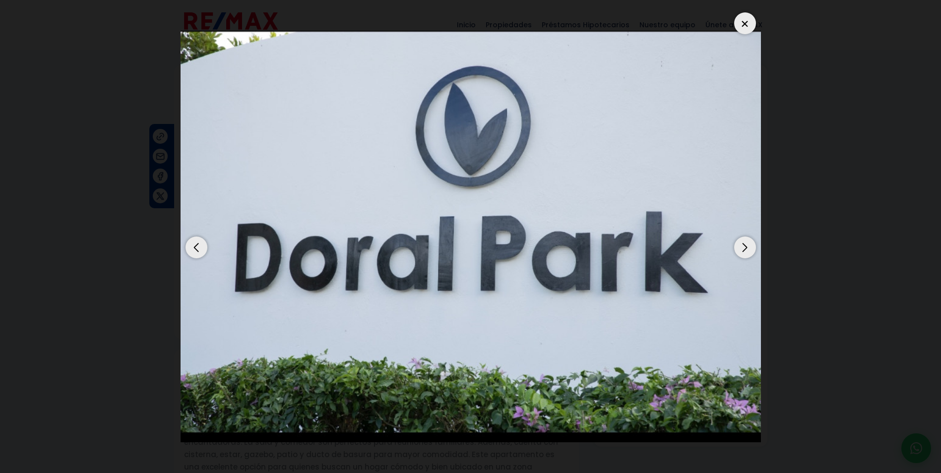
click at [739, 245] on div "Next slide" at bounding box center [745, 248] width 22 height 22
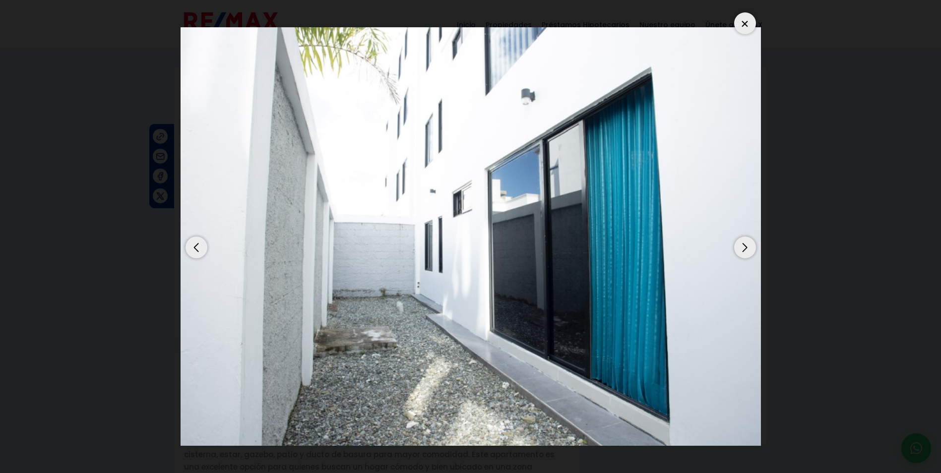
click at [739, 245] on div "Next slide" at bounding box center [745, 248] width 22 height 22
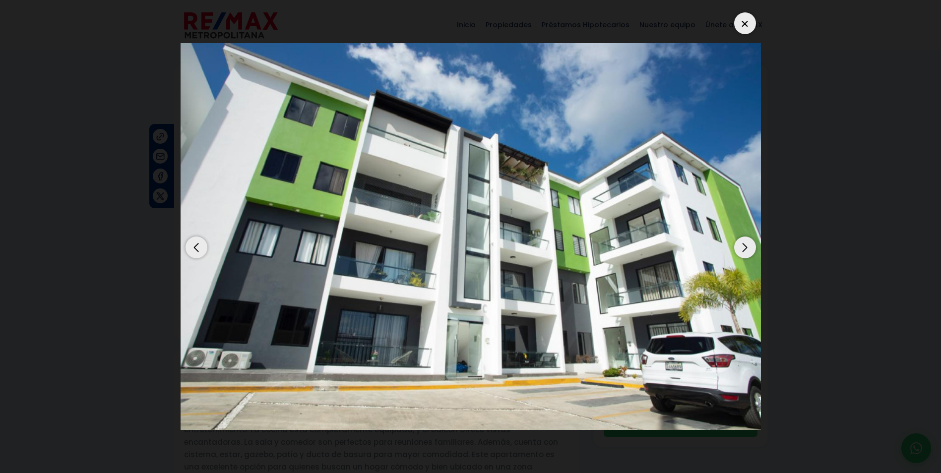
click at [739, 245] on div "Next slide" at bounding box center [745, 248] width 22 height 22
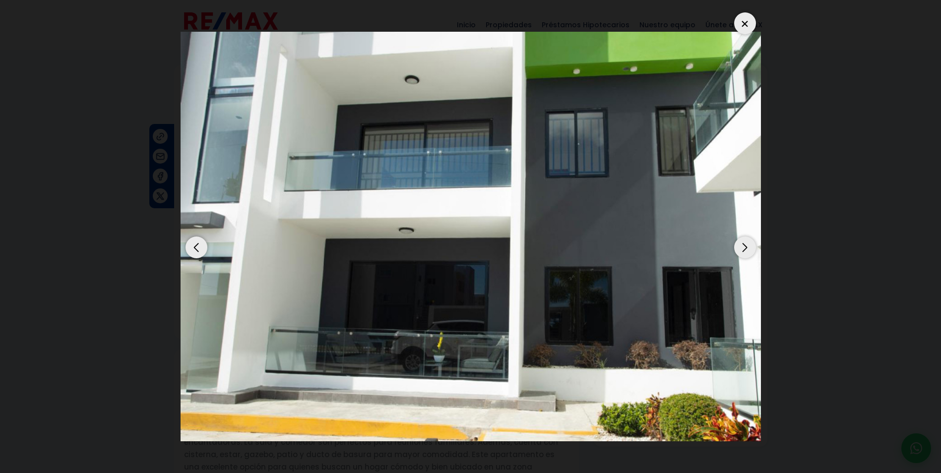
click at [739, 245] on div "Next slide" at bounding box center [745, 248] width 22 height 22
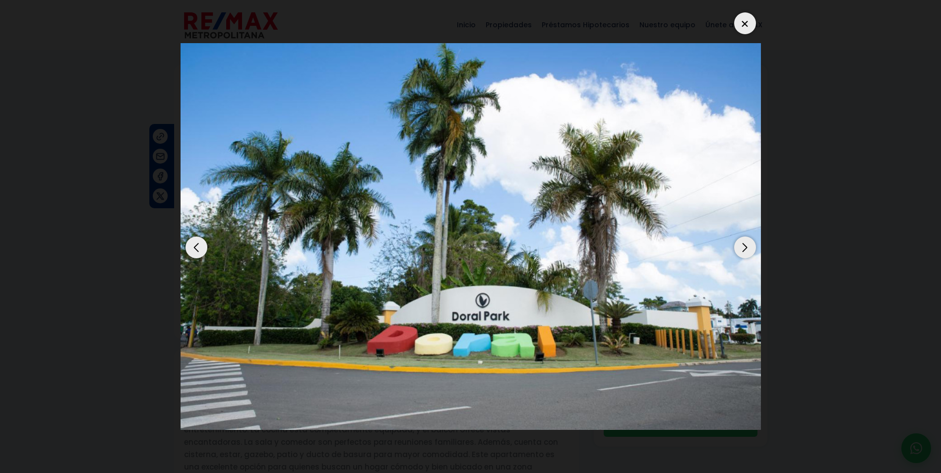
click at [739, 245] on div "Next slide" at bounding box center [745, 248] width 22 height 22
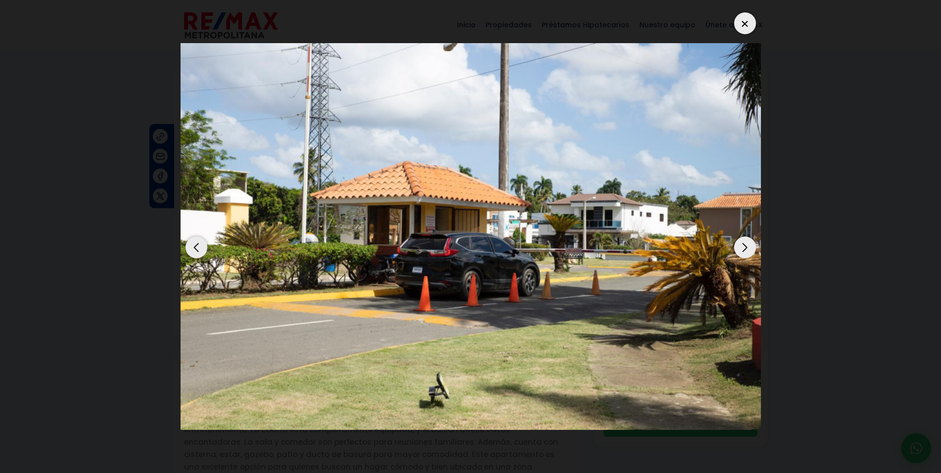
click at [739, 245] on div "Next slide" at bounding box center [745, 248] width 22 height 22
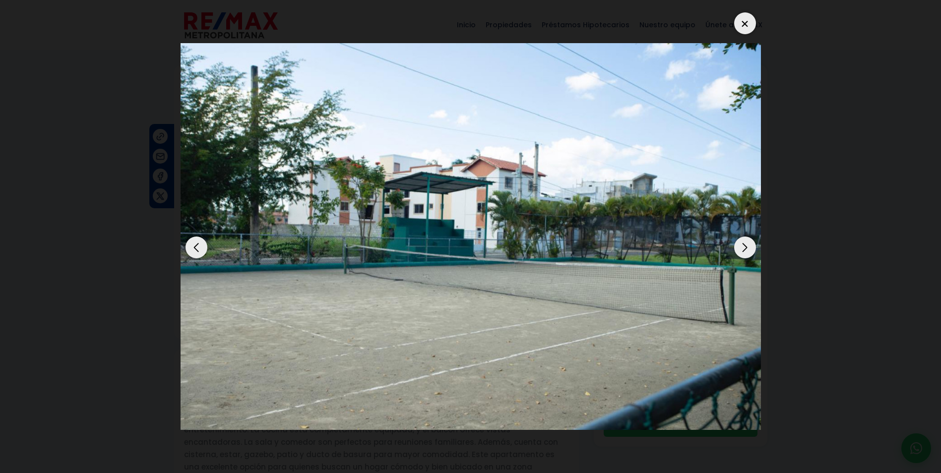
click at [740, 245] on div "Next slide" at bounding box center [745, 248] width 22 height 22
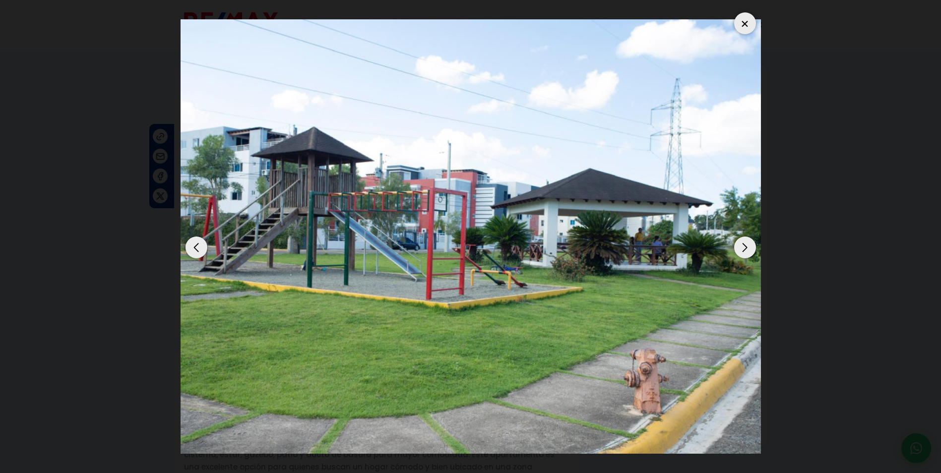
click at [740, 245] on div "Next slide" at bounding box center [745, 248] width 22 height 22
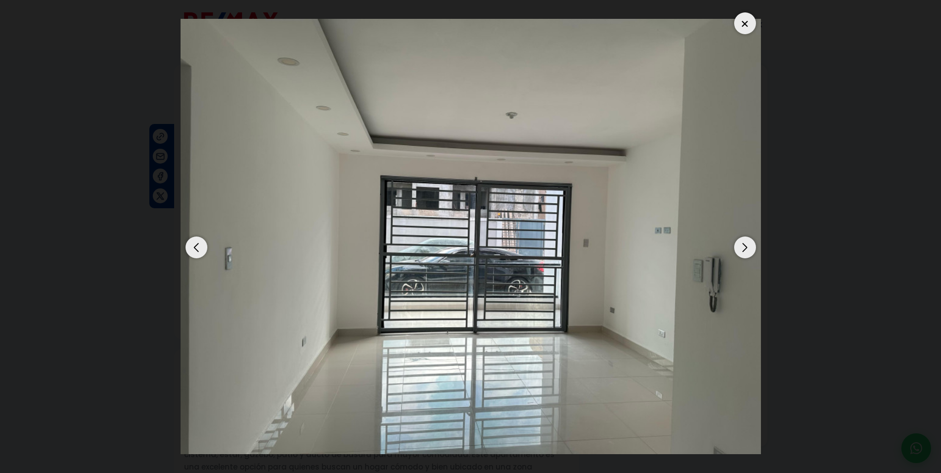
click at [740, 245] on div "Next slide" at bounding box center [745, 248] width 22 height 22
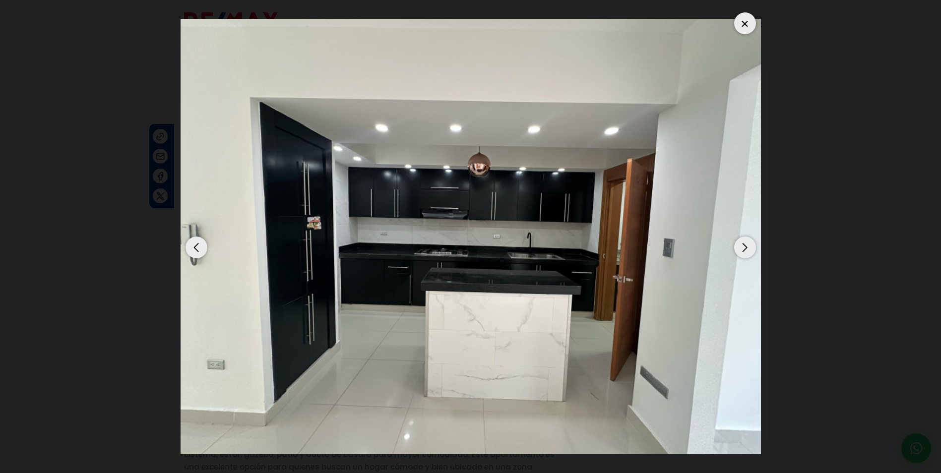
click at [740, 245] on div "Next slide" at bounding box center [745, 248] width 22 height 22
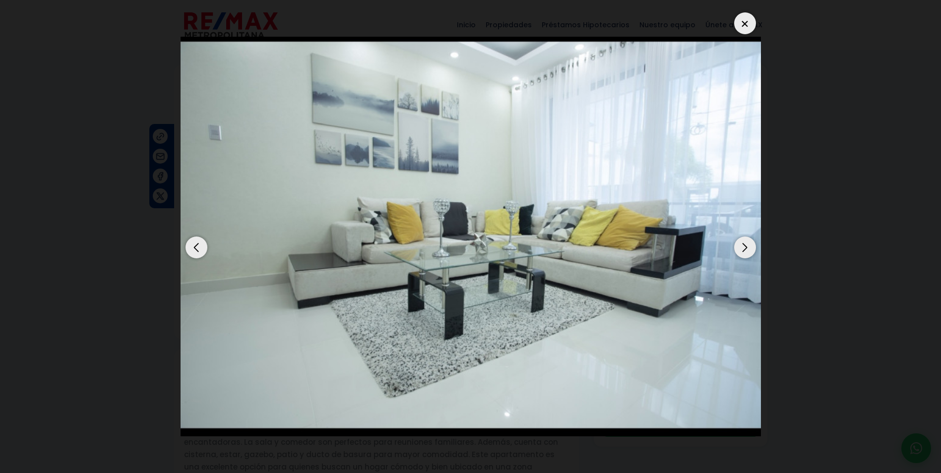
click at [740, 245] on div "Next slide" at bounding box center [745, 248] width 22 height 22
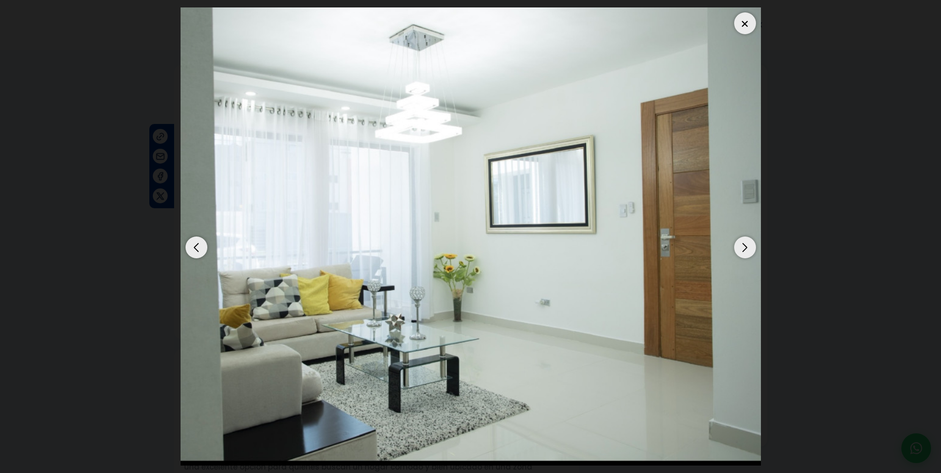
click at [740, 245] on div "Next slide" at bounding box center [745, 248] width 22 height 22
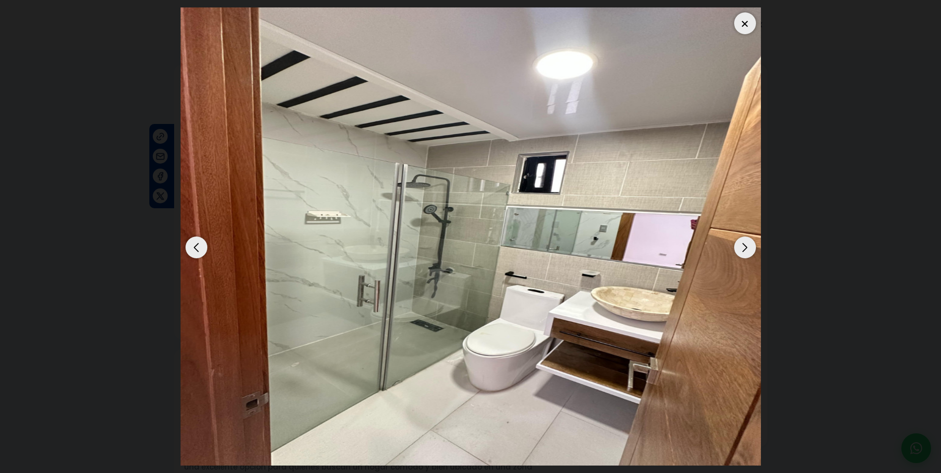
click at [740, 245] on div "Next slide" at bounding box center [745, 248] width 22 height 22
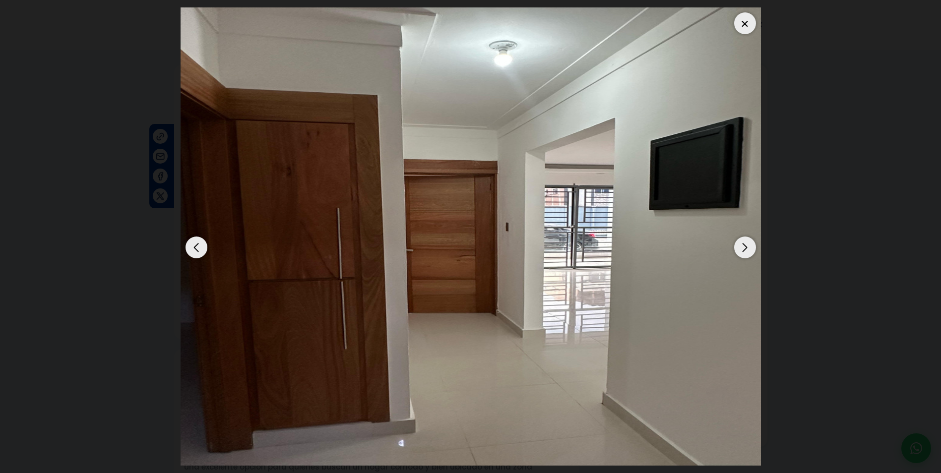
click at [740, 245] on div "Next slide" at bounding box center [745, 248] width 22 height 22
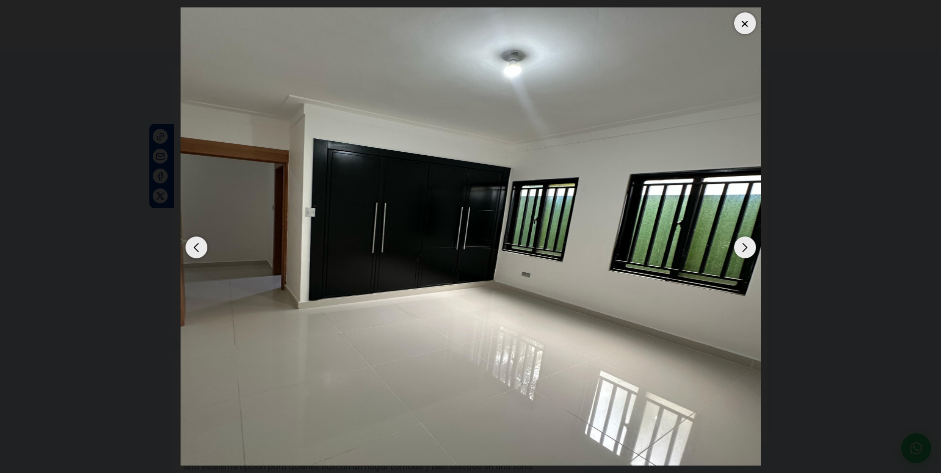
click at [740, 245] on div "Next slide" at bounding box center [745, 248] width 22 height 22
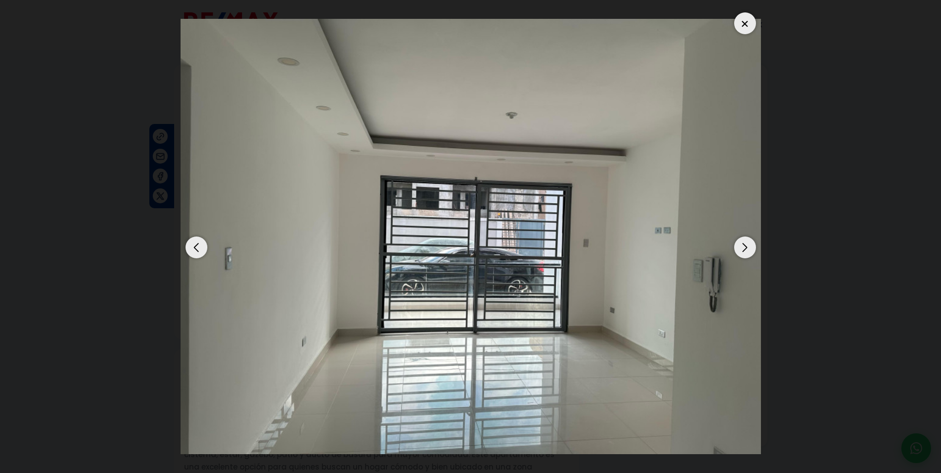
click at [740, 245] on div "Next slide" at bounding box center [745, 248] width 22 height 22
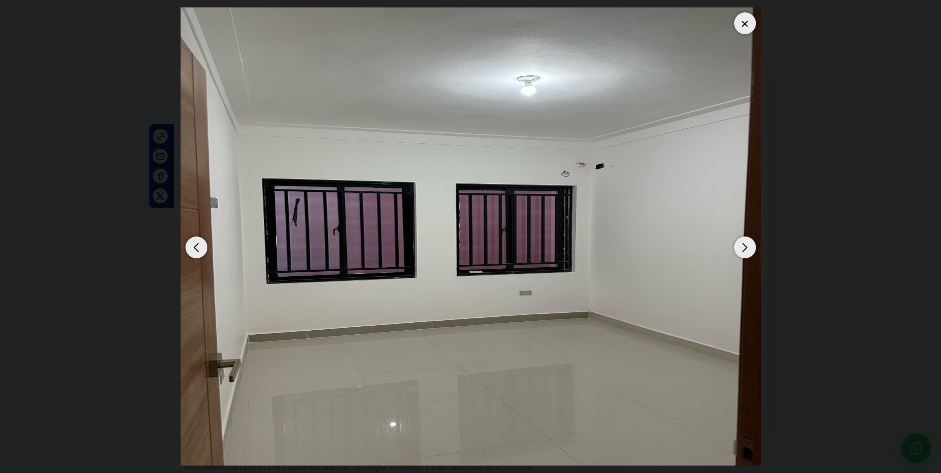
click at [740, 245] on div "Next slide" at bounding box center [745, 248] width 22 height 22
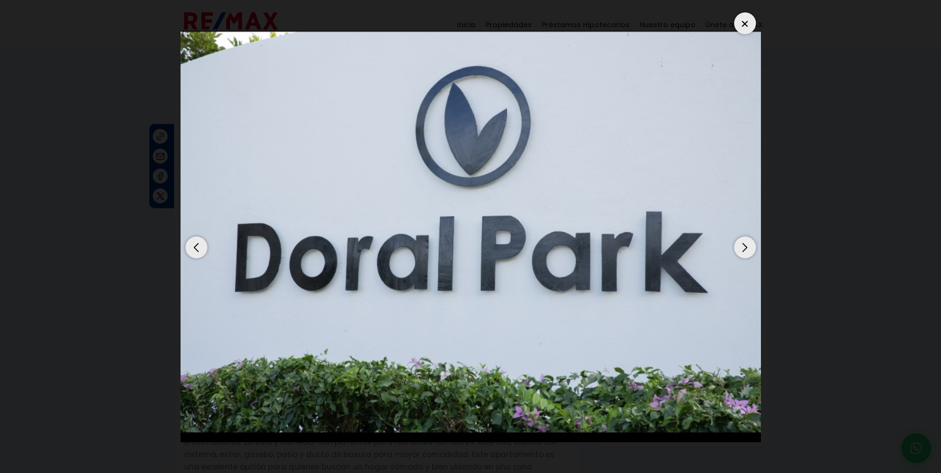
click at [740, 245] on div "Next slide" at bounding box center [745, 248] width 22 height 22
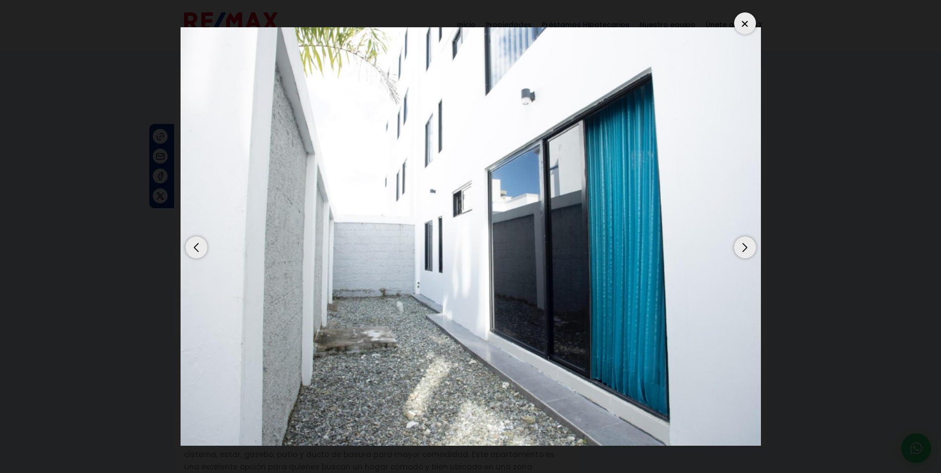
click at [755, 28] on div at bounding box center [745, 23] width 22 height 22
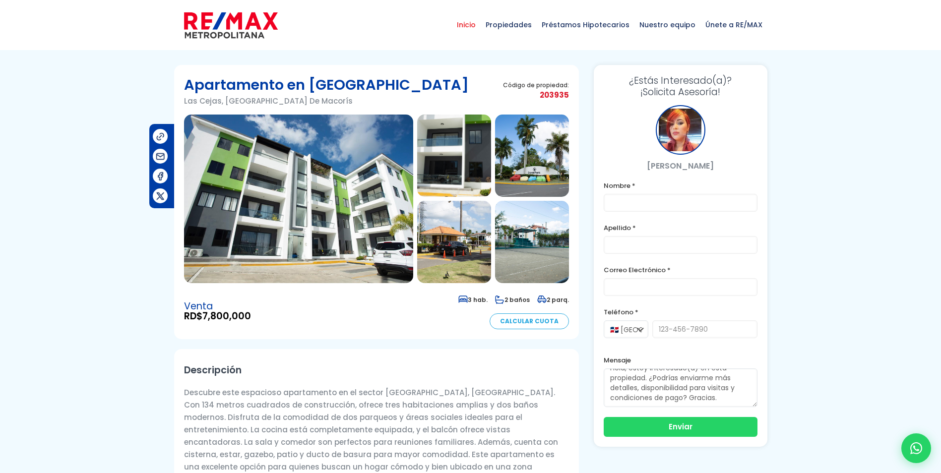
click at [475, 26] on span "Inicio" at bounding box center [466, 25] width 29 height 30
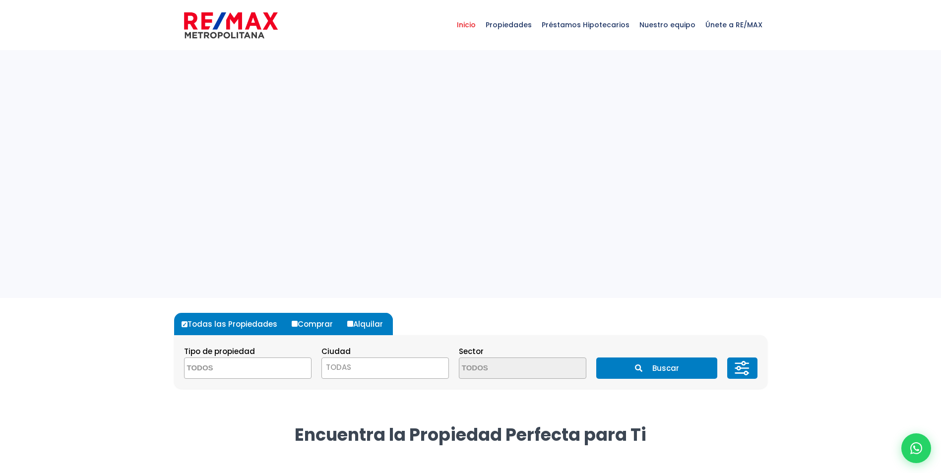
select select
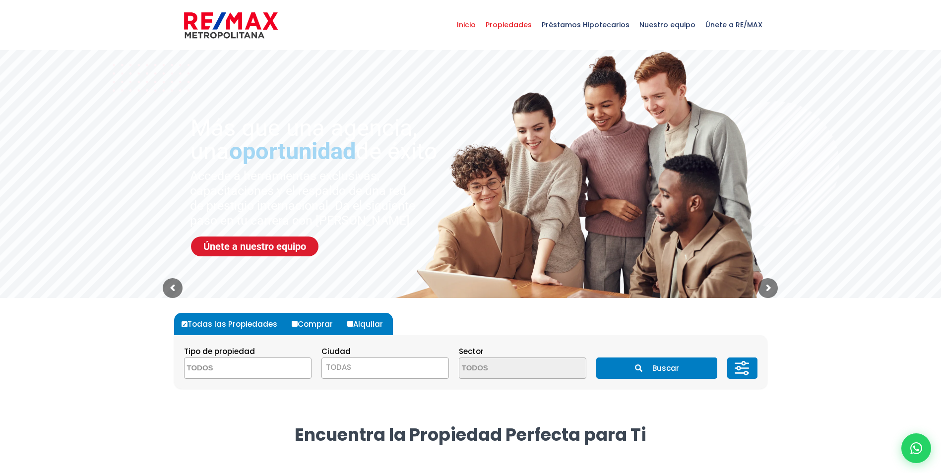
click at [505, 22] on span "Propiedades" at bounding box center [509, 25] width 56 height 30
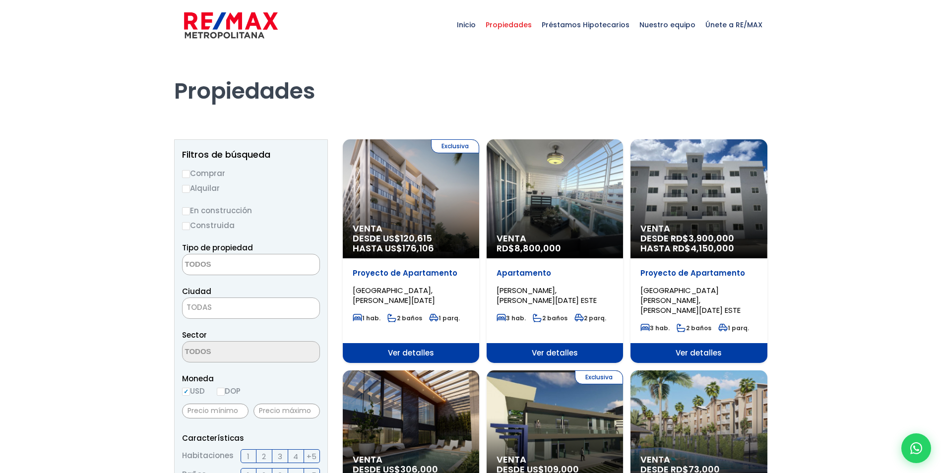
select select
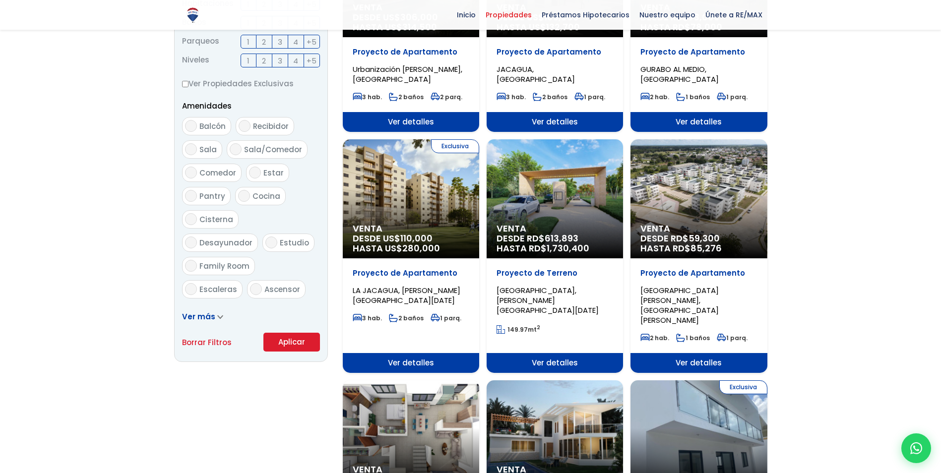
scroll to position [447, 0]
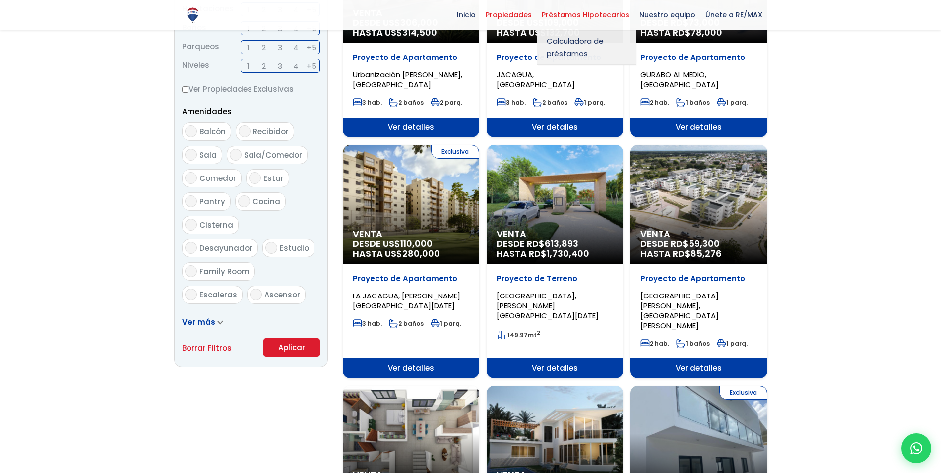
click at [610, 11] on span "Préstamos Hipotecarios" at bounding box center [586, 14] width 98 height 15
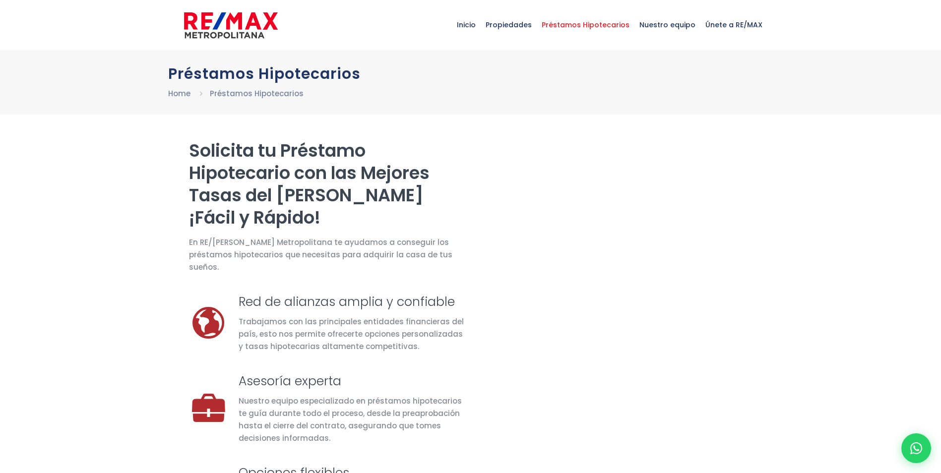
select select "US"
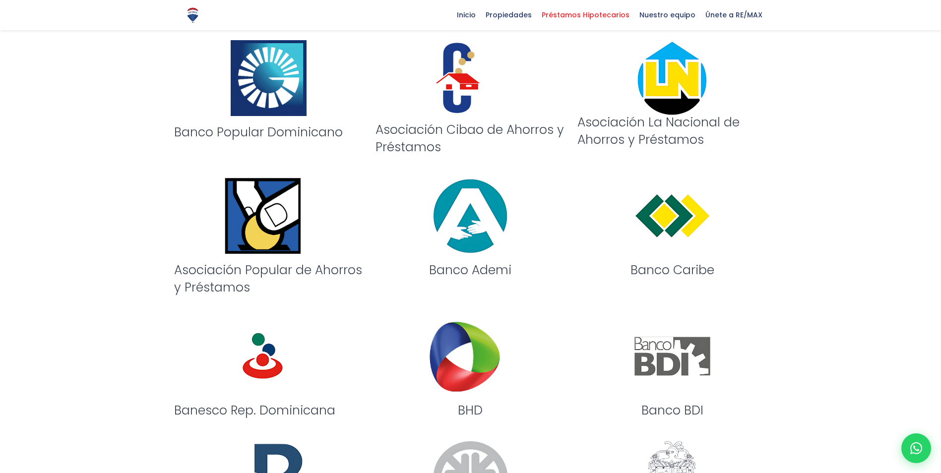
scroll to position [776, 0]
click at [654, 12] on span "Nuestro equipo" at bounding box center [668, 14] width 66 height 15
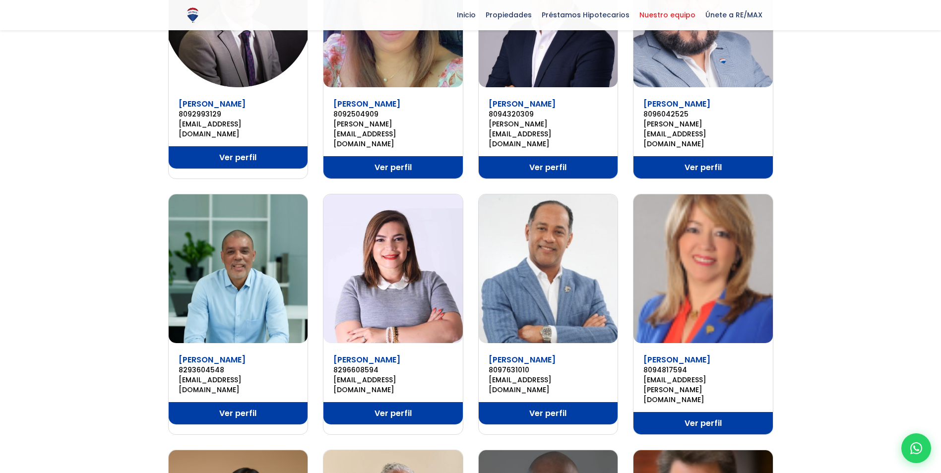
scroll to position [198, 0]
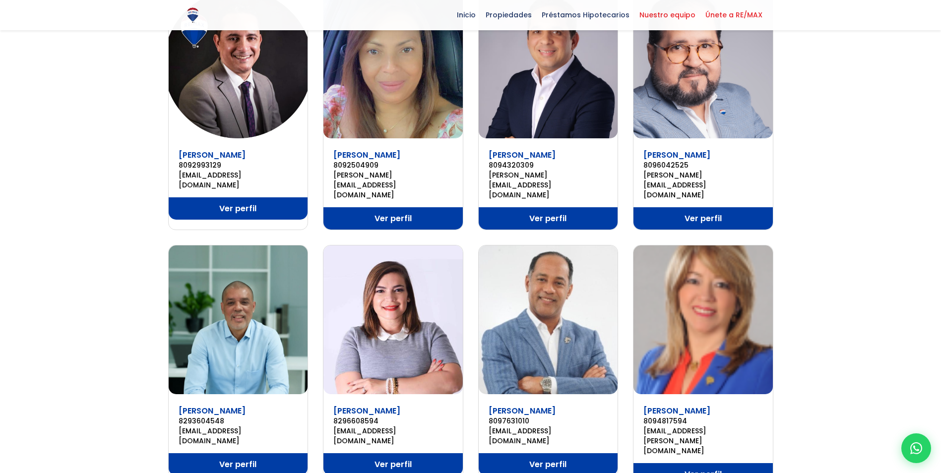
click at [714, 19] on span "Únete a RE/MAX" at bounding box center [734, 14] width 67 height 15
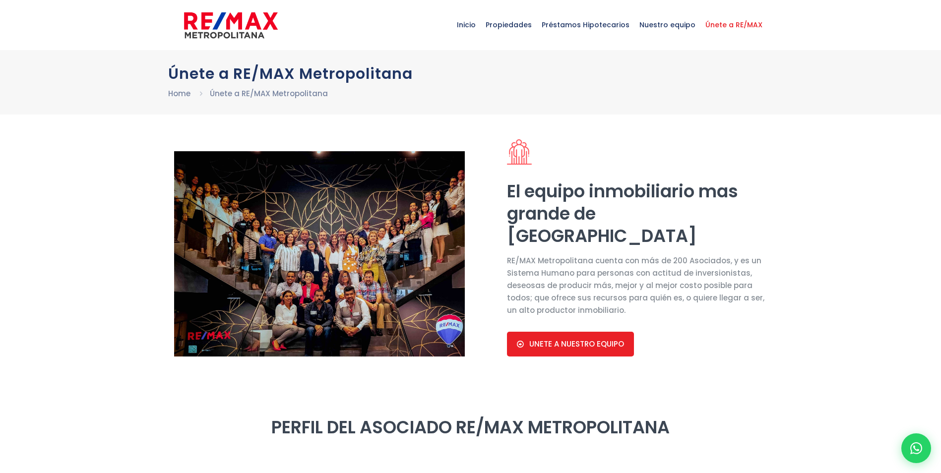
select select "US"
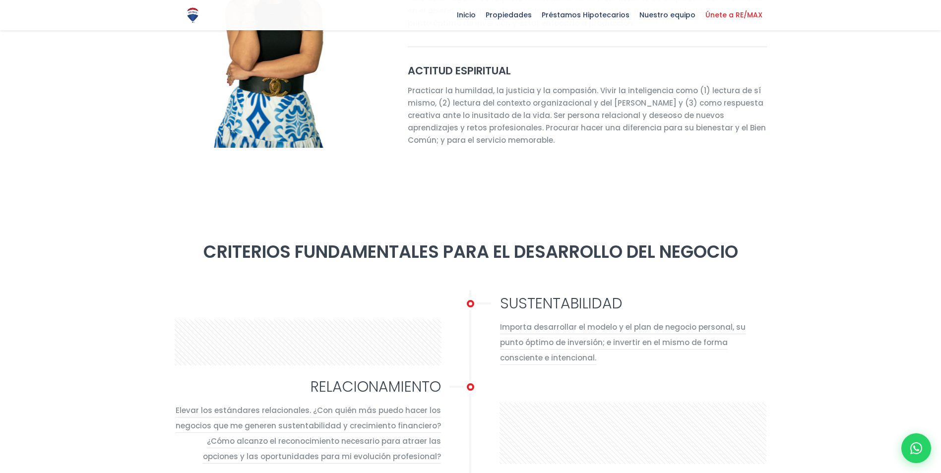
scroll to position [496, 0]
